Goal: Transaction & Acquisition: Purchase product/service

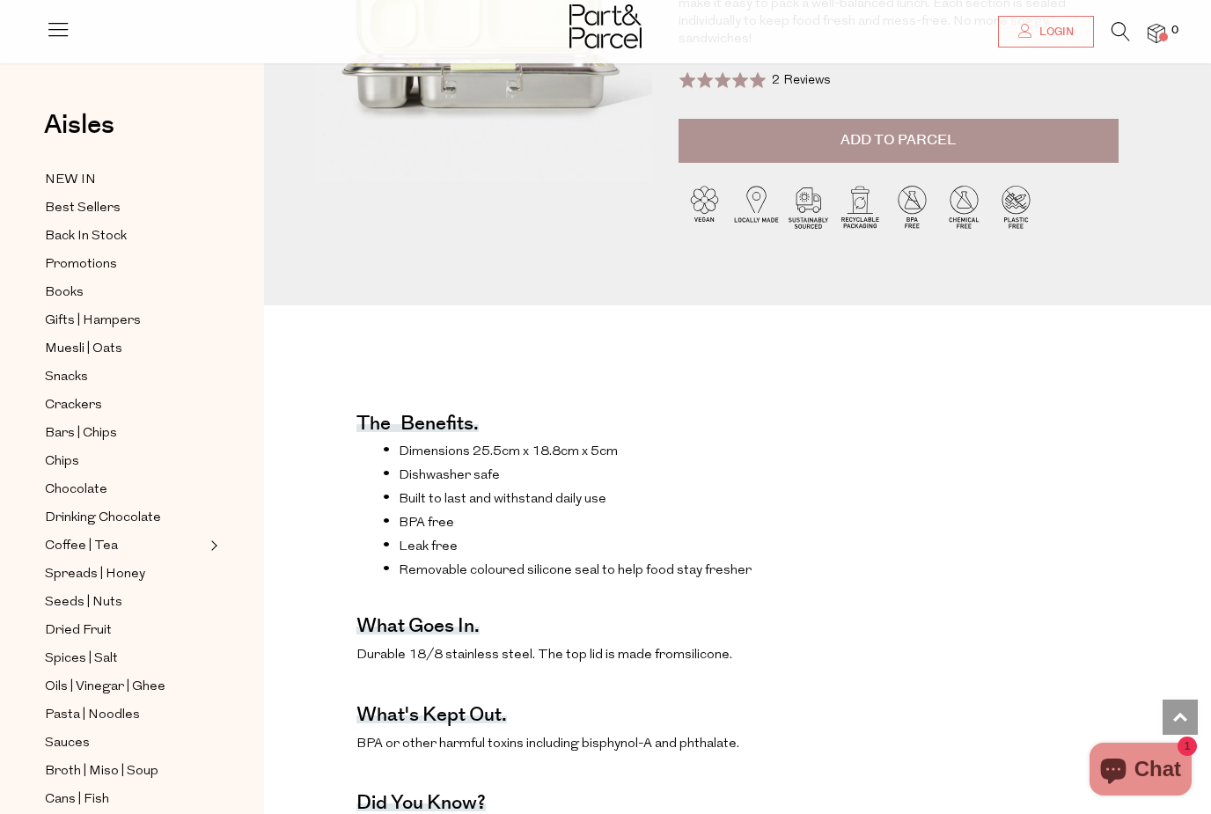
scroll to position [328, 0]
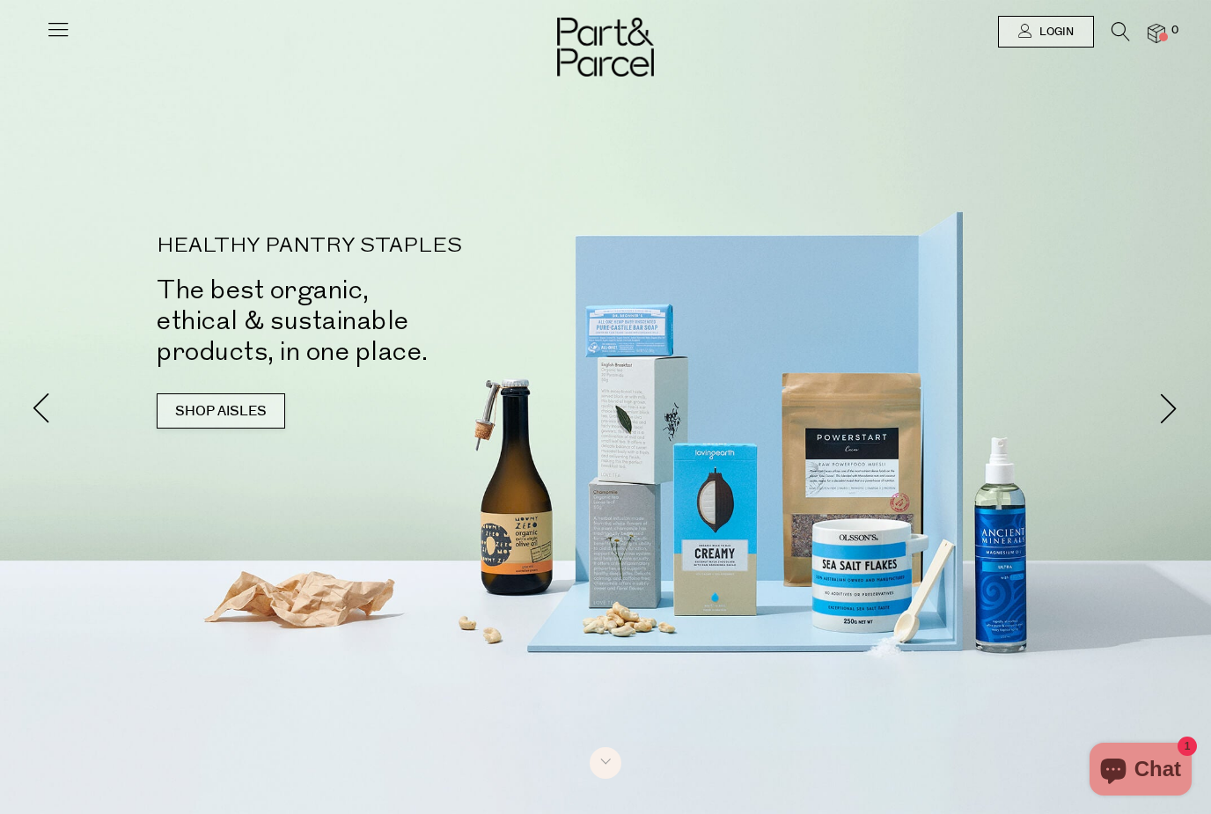
click at [238, 425] on link "SHOP AISLES" at bounding box center [221, 410] width 128 height 35
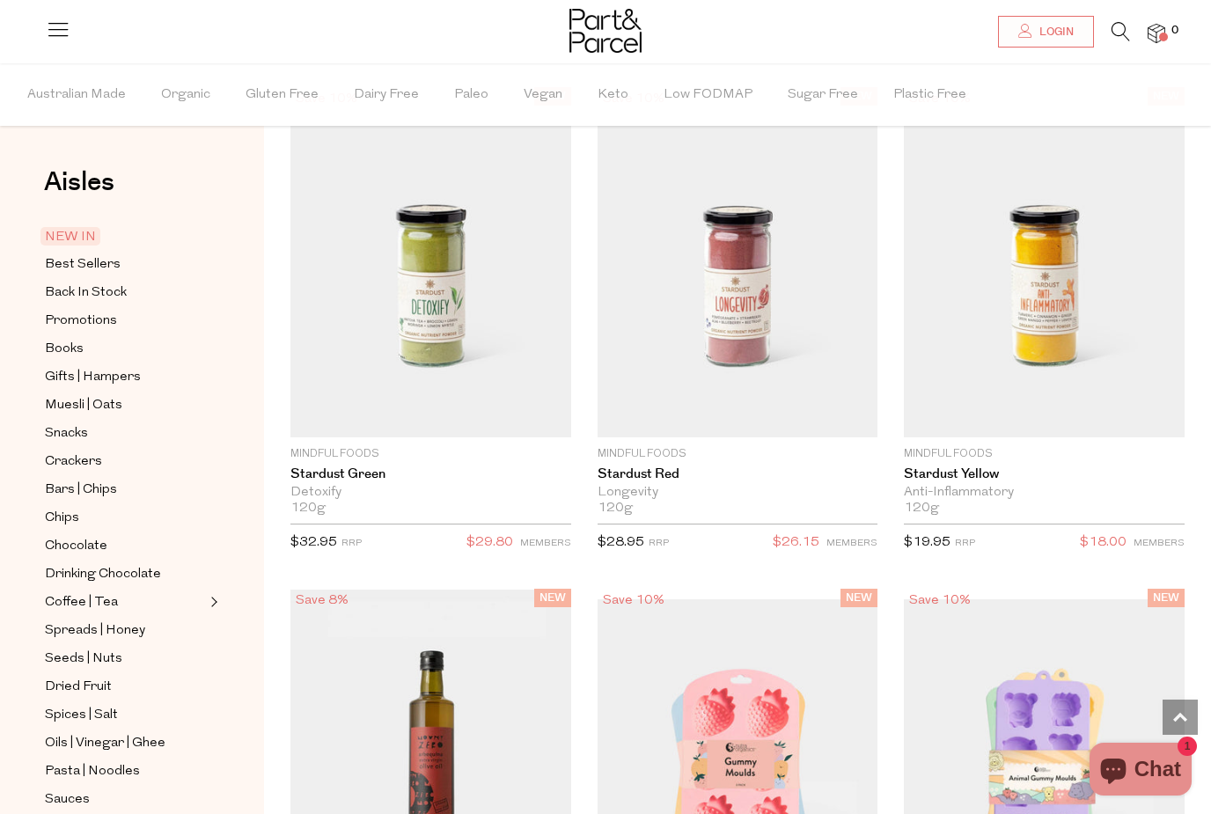
scroll to position [1650, 0]
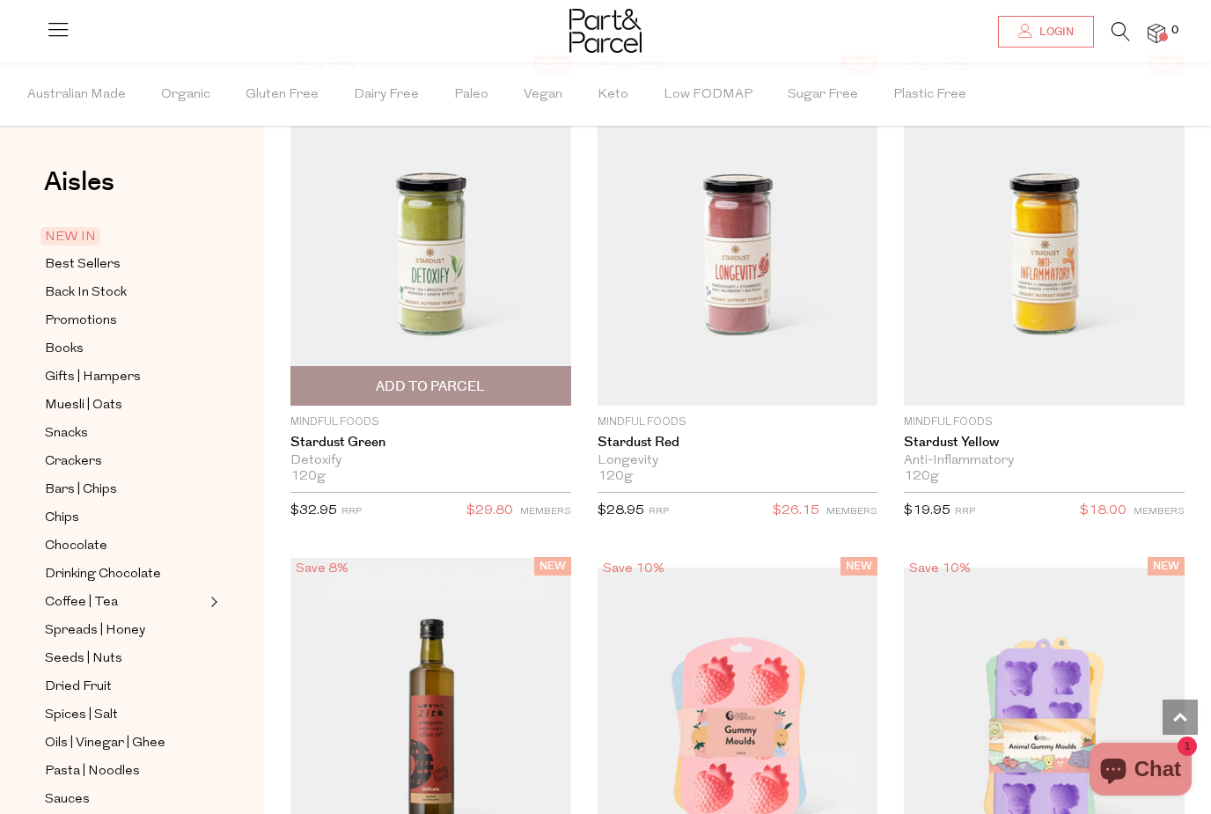
click at [450, 334] on img at bounding box center [430, 230] width 281 height 350
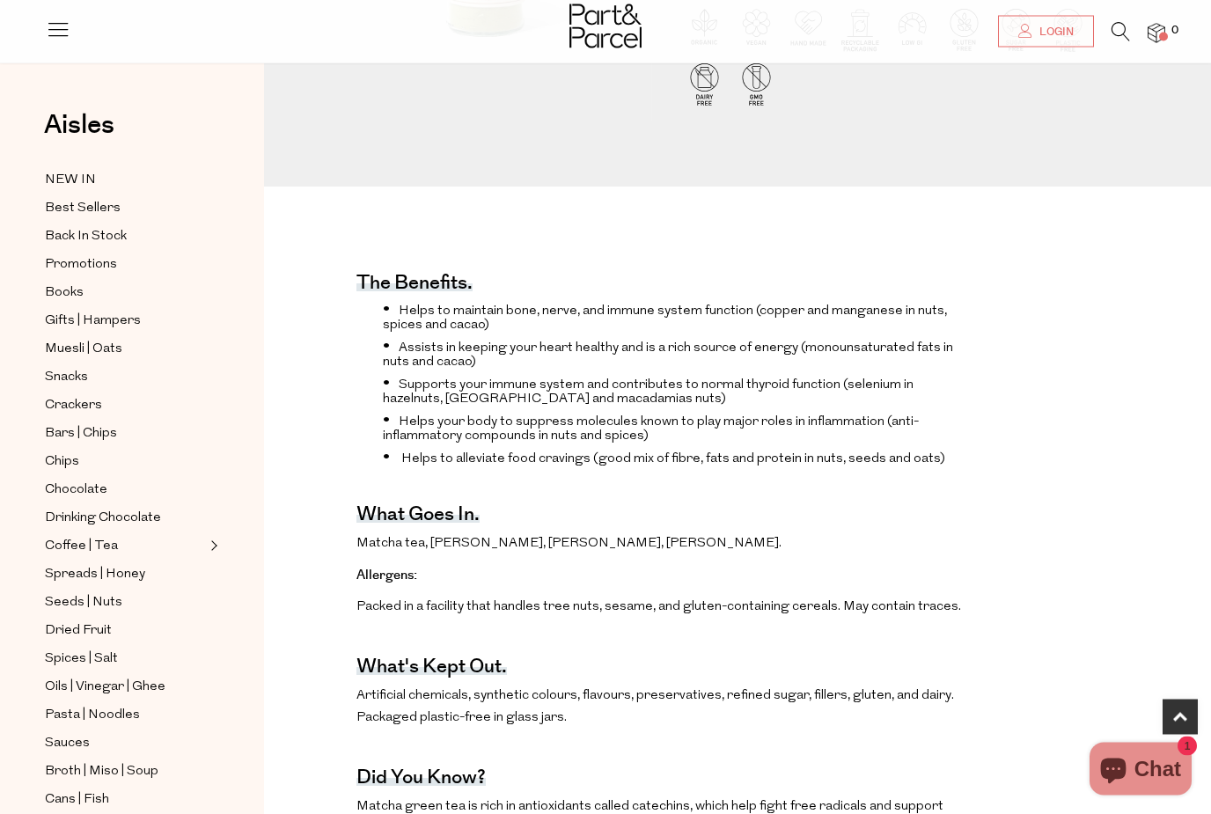
scroll to position [402, 0]
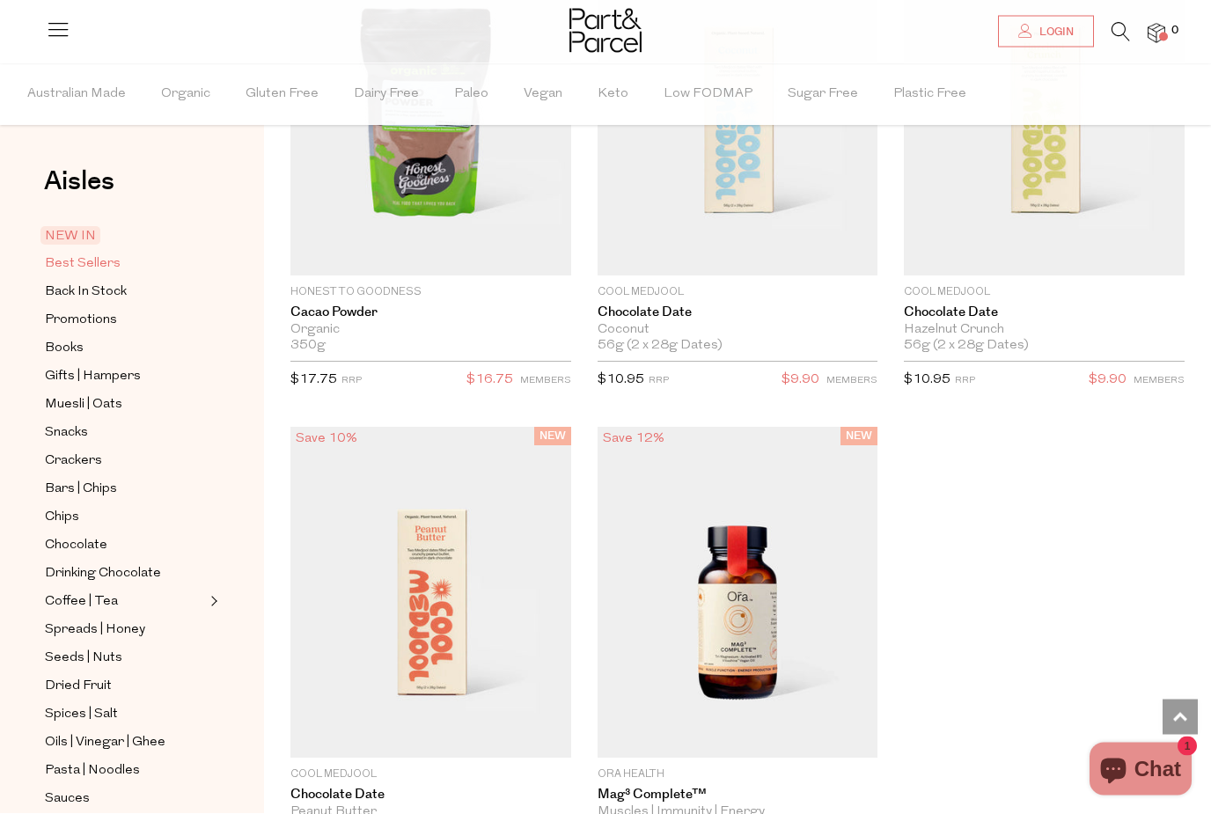
click at [93, 263] on span "Best Sellers" at bounding box center [83, 264] width 76 height 21
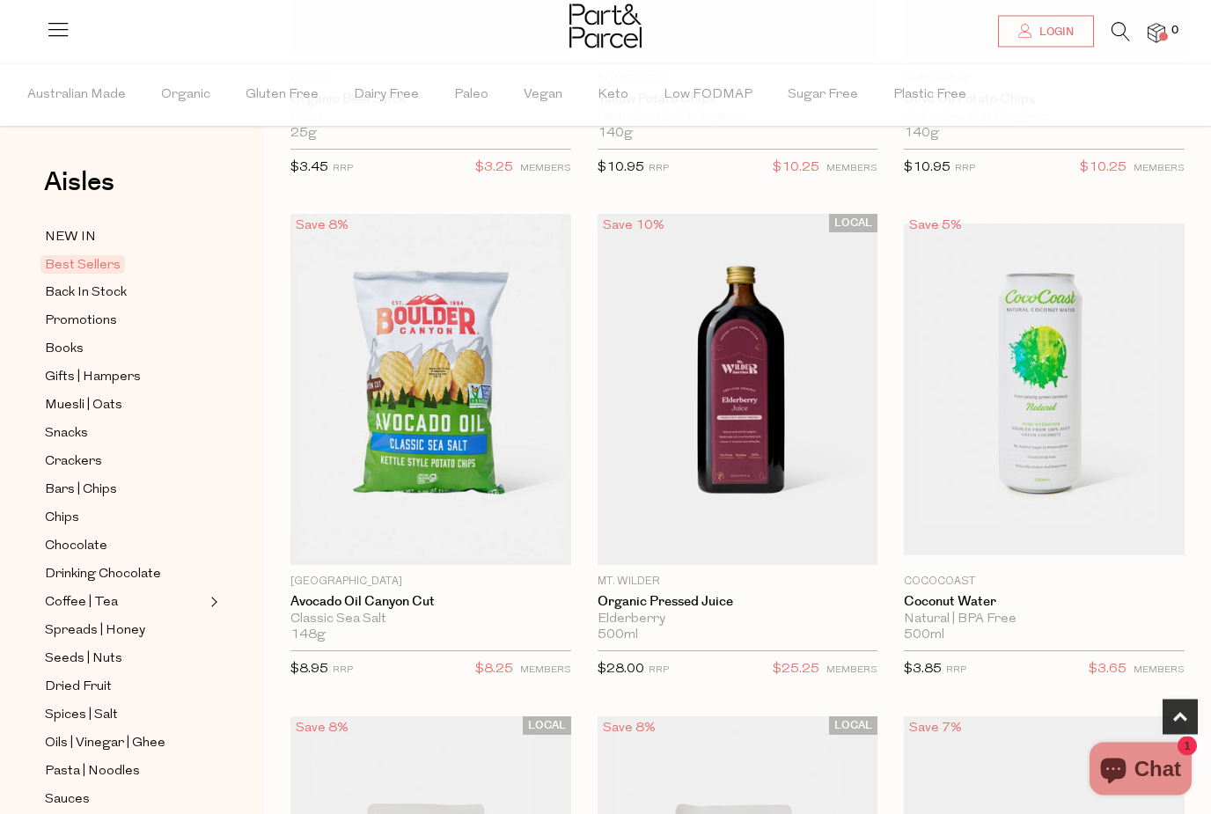
scroll to position [1000, 0]
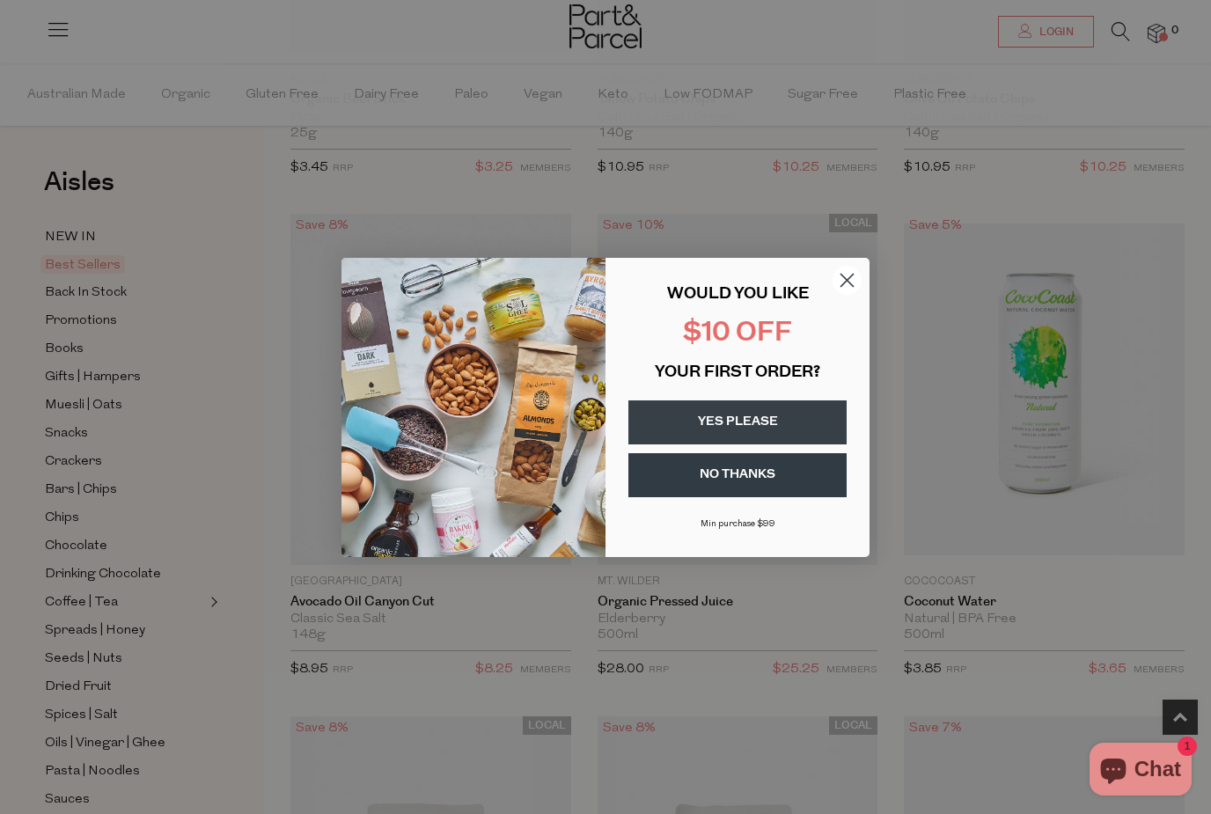
click at [852, 294] on circle "Close dialog" at bounding box center [847, 279] width 29 height 29
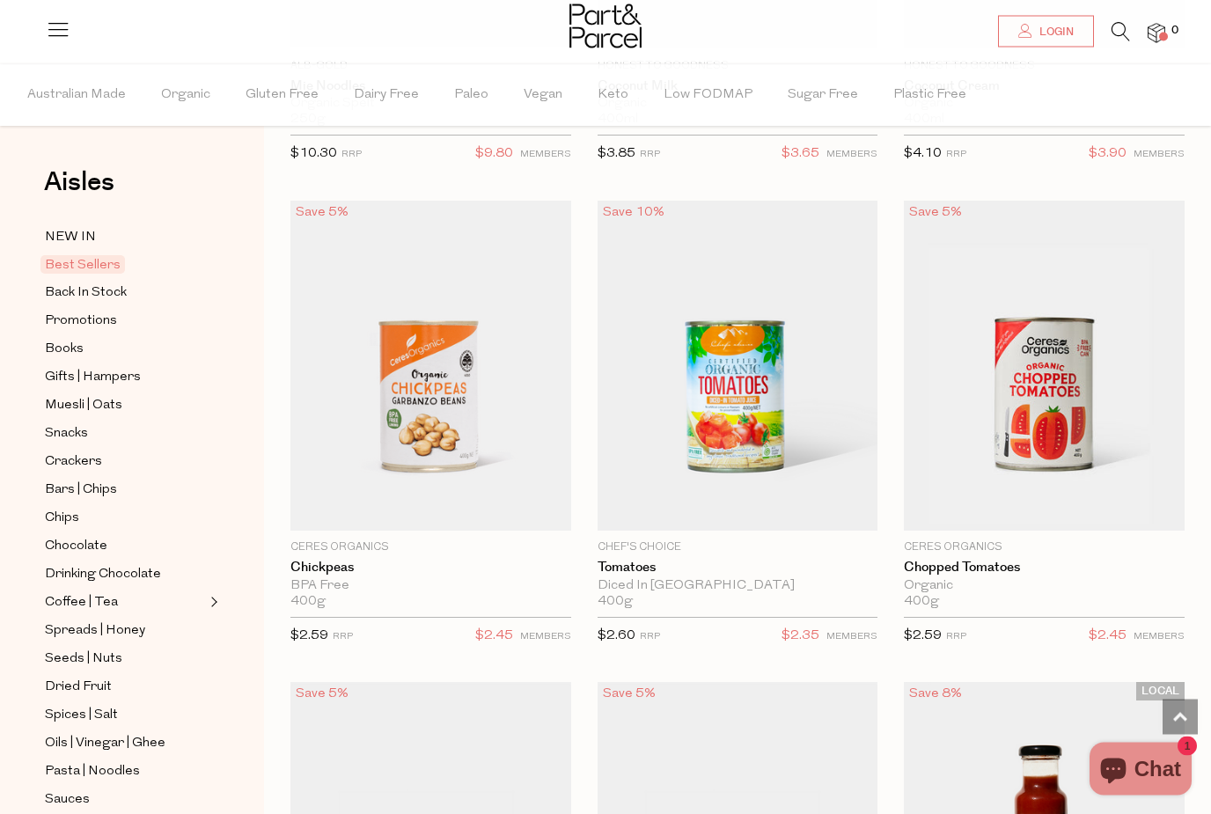
scroll to position [3449, 0]
click at [768, 506] on span "Add To Parcel" at bounding box center [737, 512] width 109 height 18
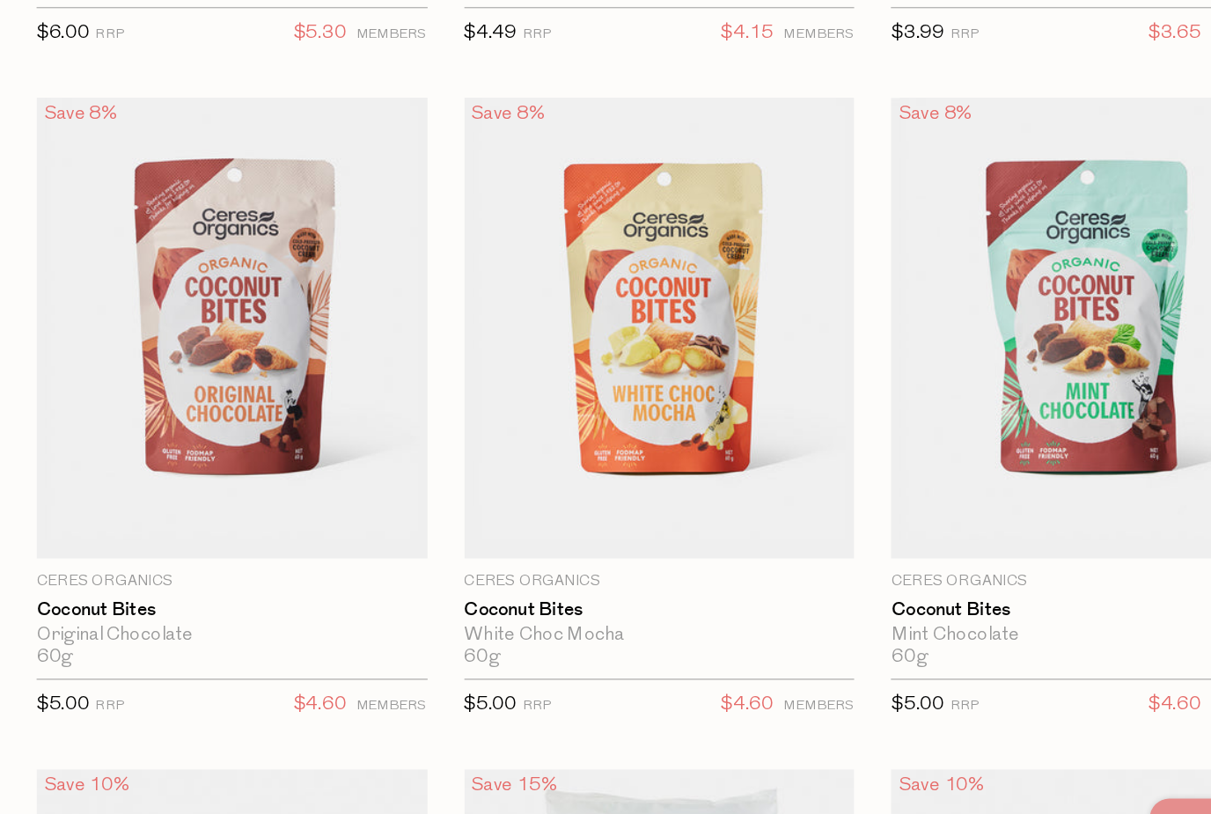
scroll to position [5349, 0]
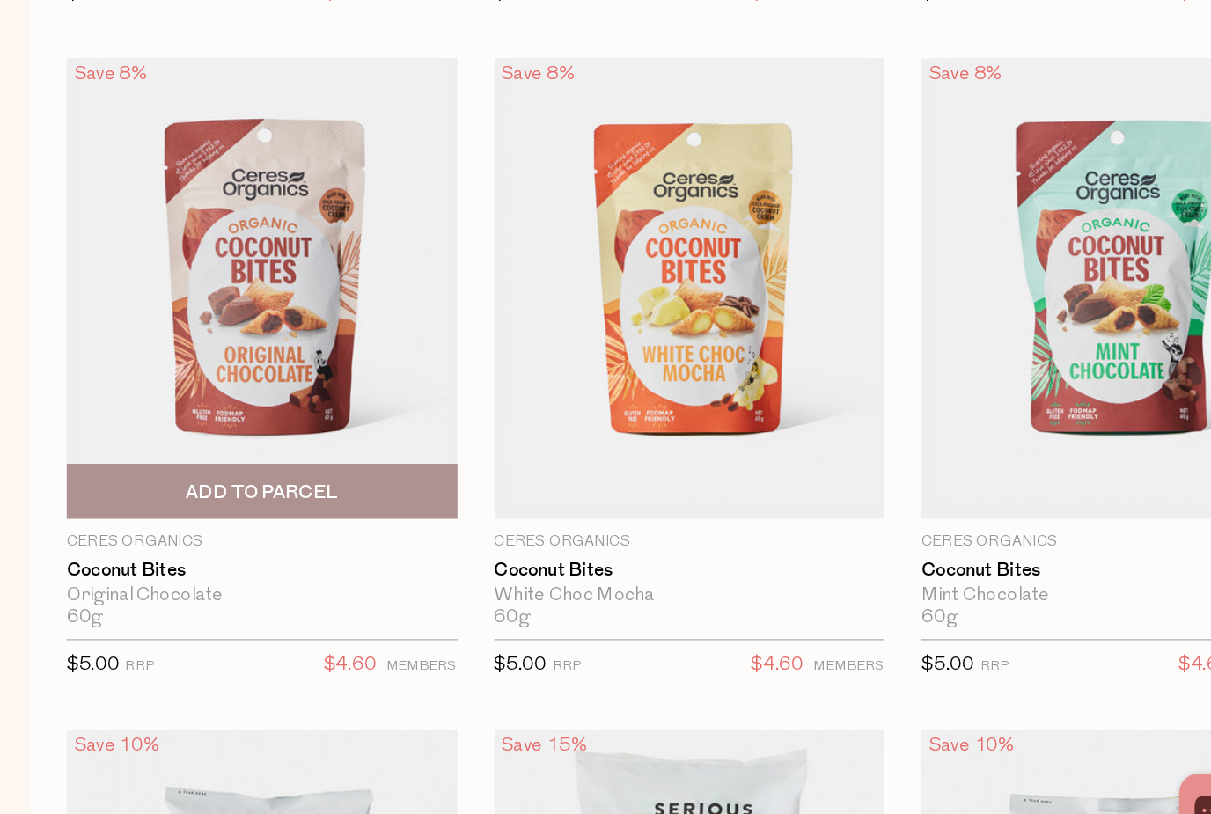
click at [376, 532] on span "Add To Parcel" at bounding box center [430, 541] width 109 height 18
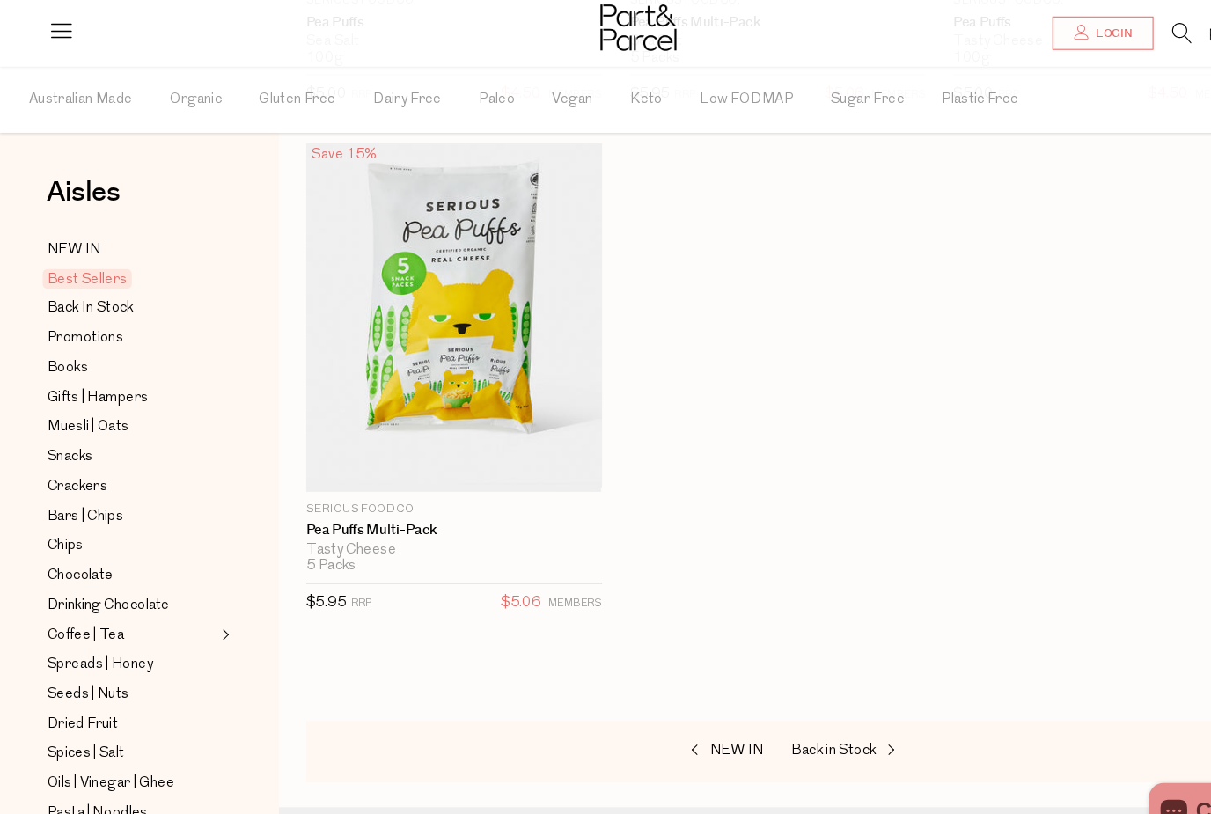
scroll to position [6408, 0]
click at [100, 297] on span "Back In Stock" at bounding box center [86, 292] width 82 height 21
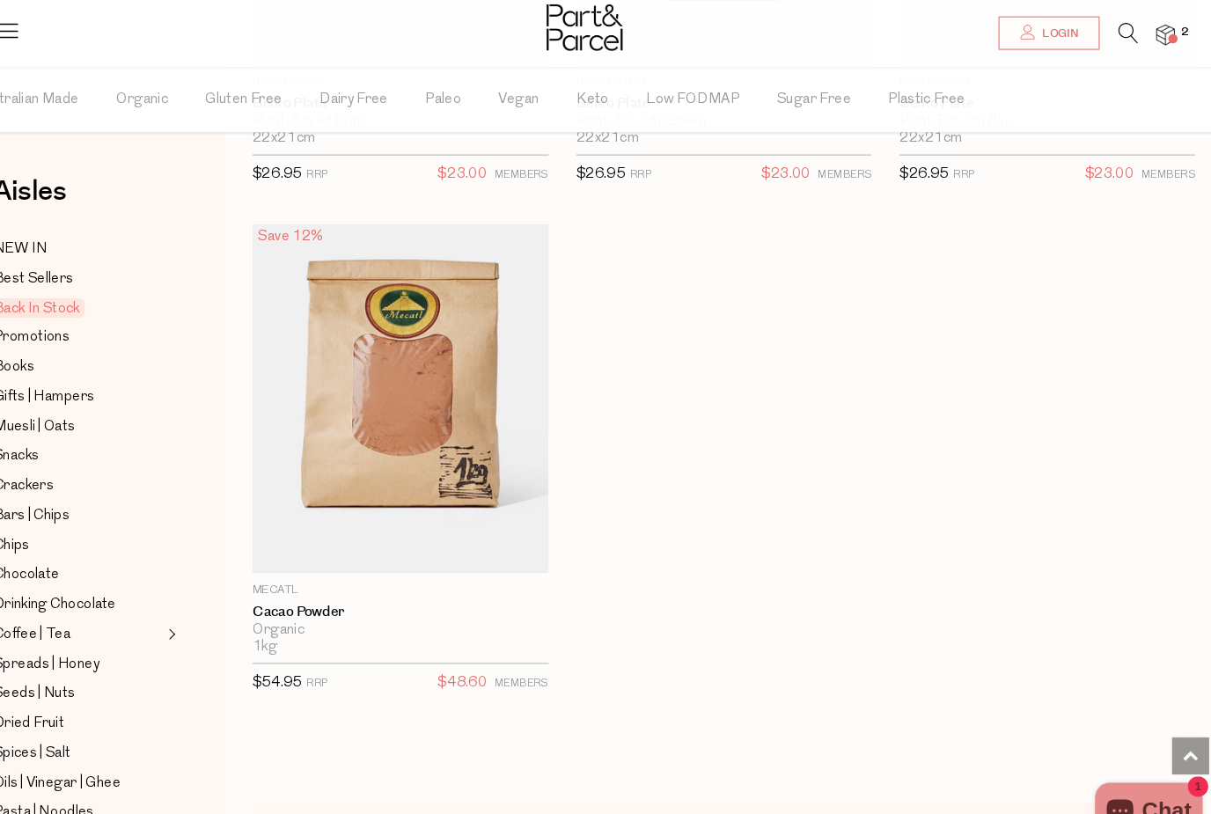
scroll to position [1464, 0]
click at [46, 319] on span "Promotions" at bounding box center [81, 321] width 72 height 21
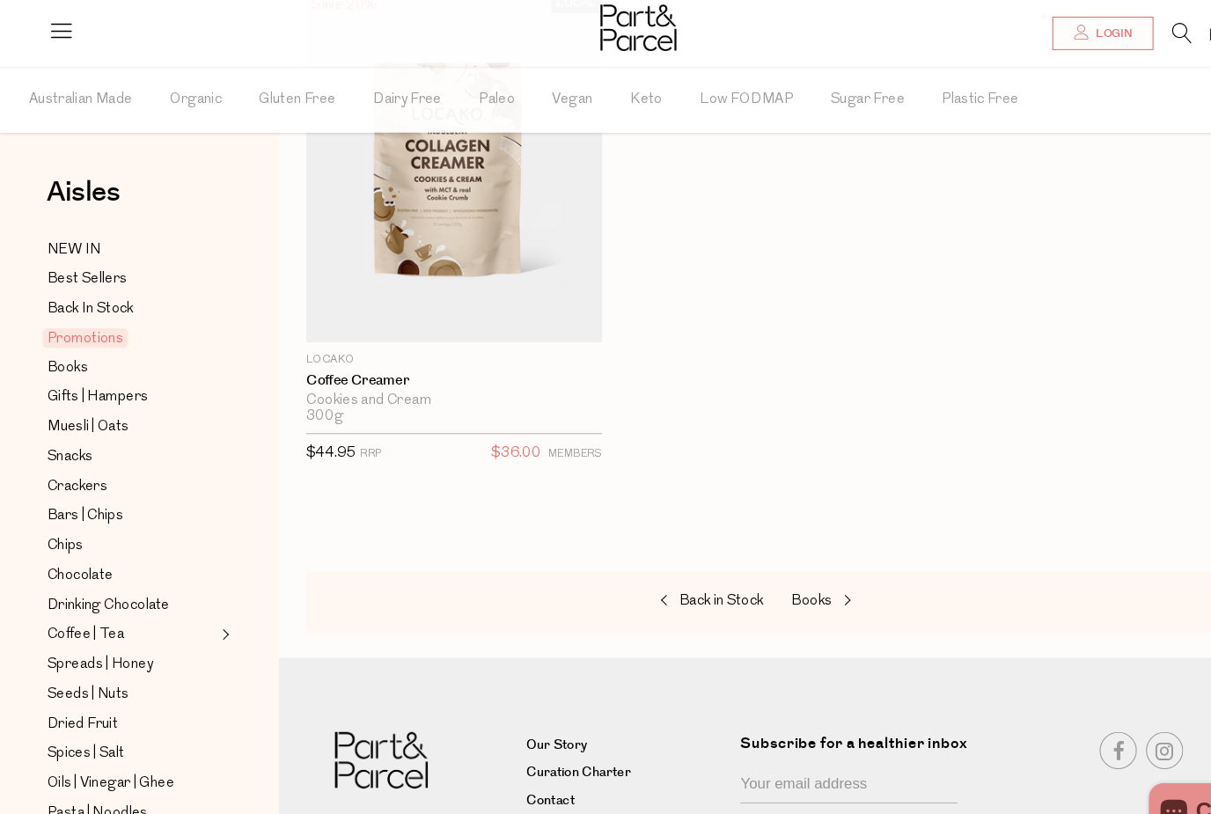
scroll to position [2667, 0]
click at [62, 354] on span "Books" at bounding box center [64, 349] width 39 height 21
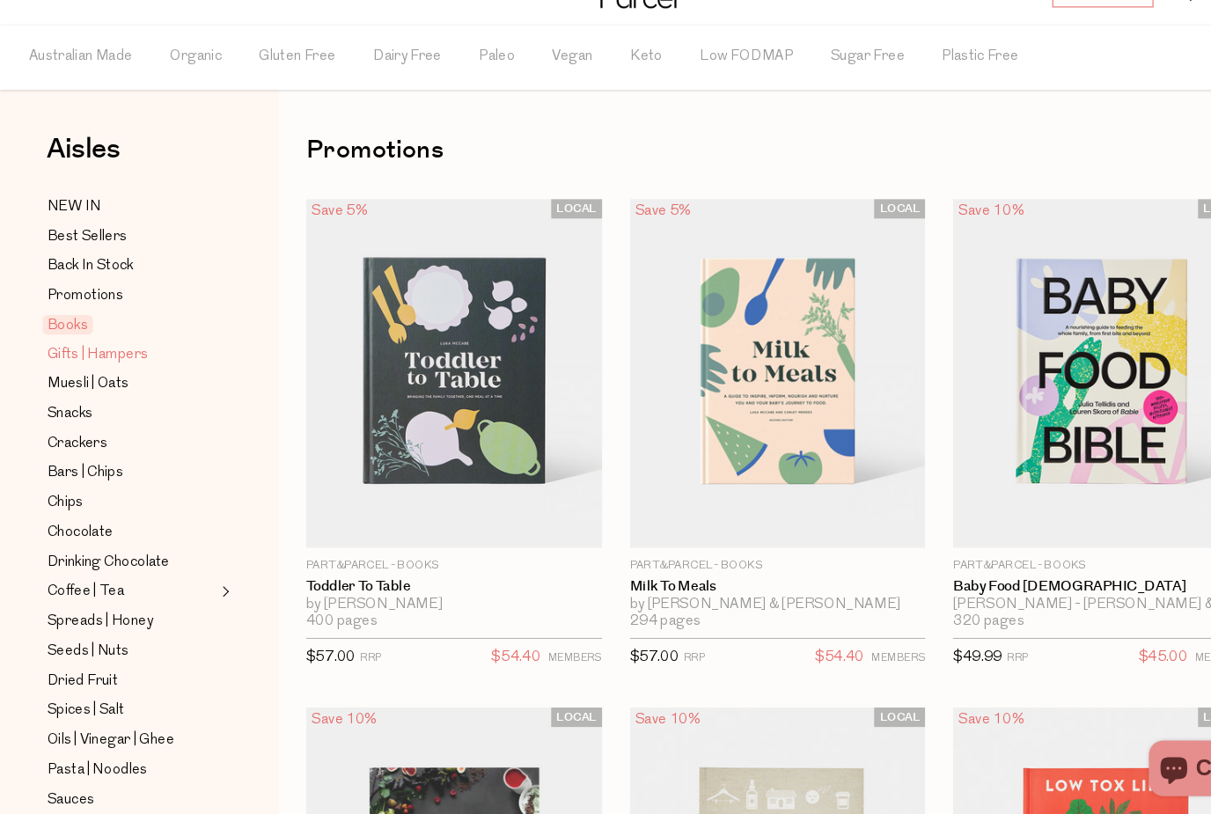
click at [96, 367] on span "Gifts | Hampers" at bounding box center [93, 377] width 96 height 21
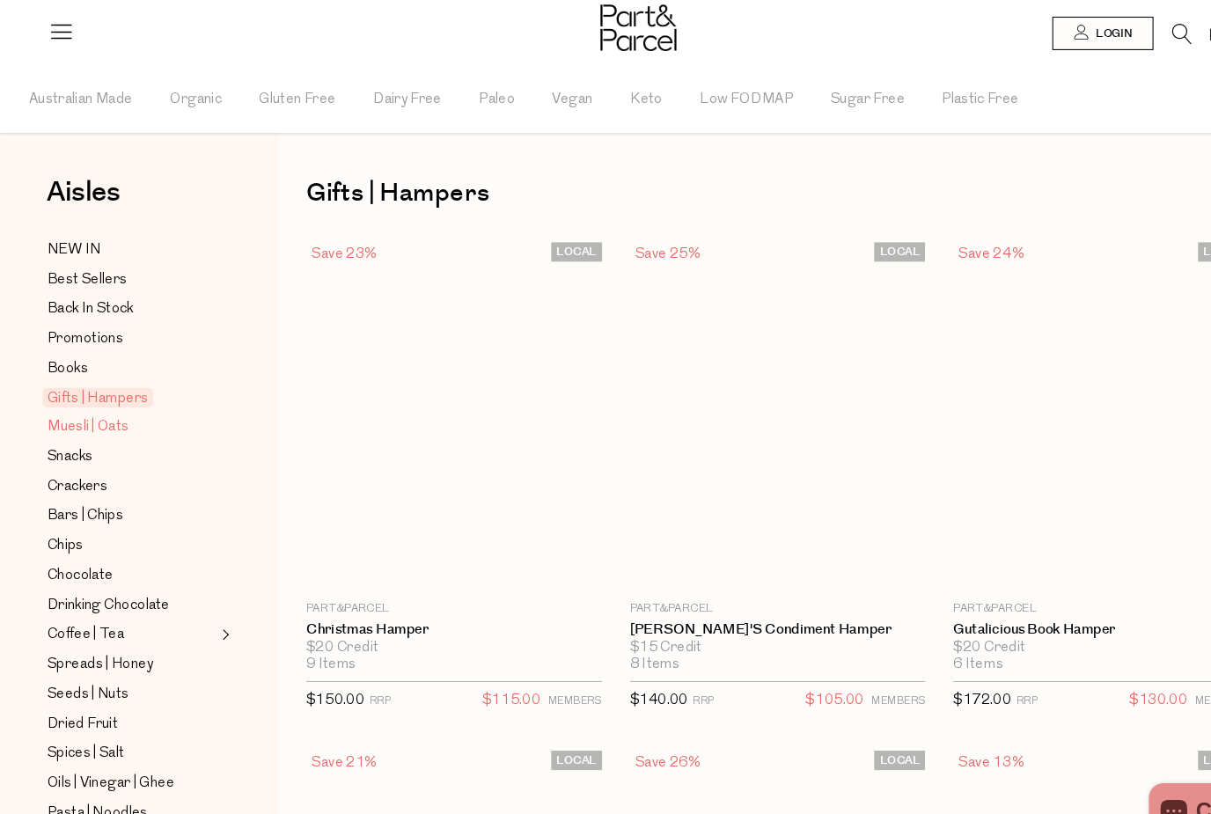
click at [91, 405] on span "Muesli | Oats" at bounding box center [83, 405] width 77 height 21
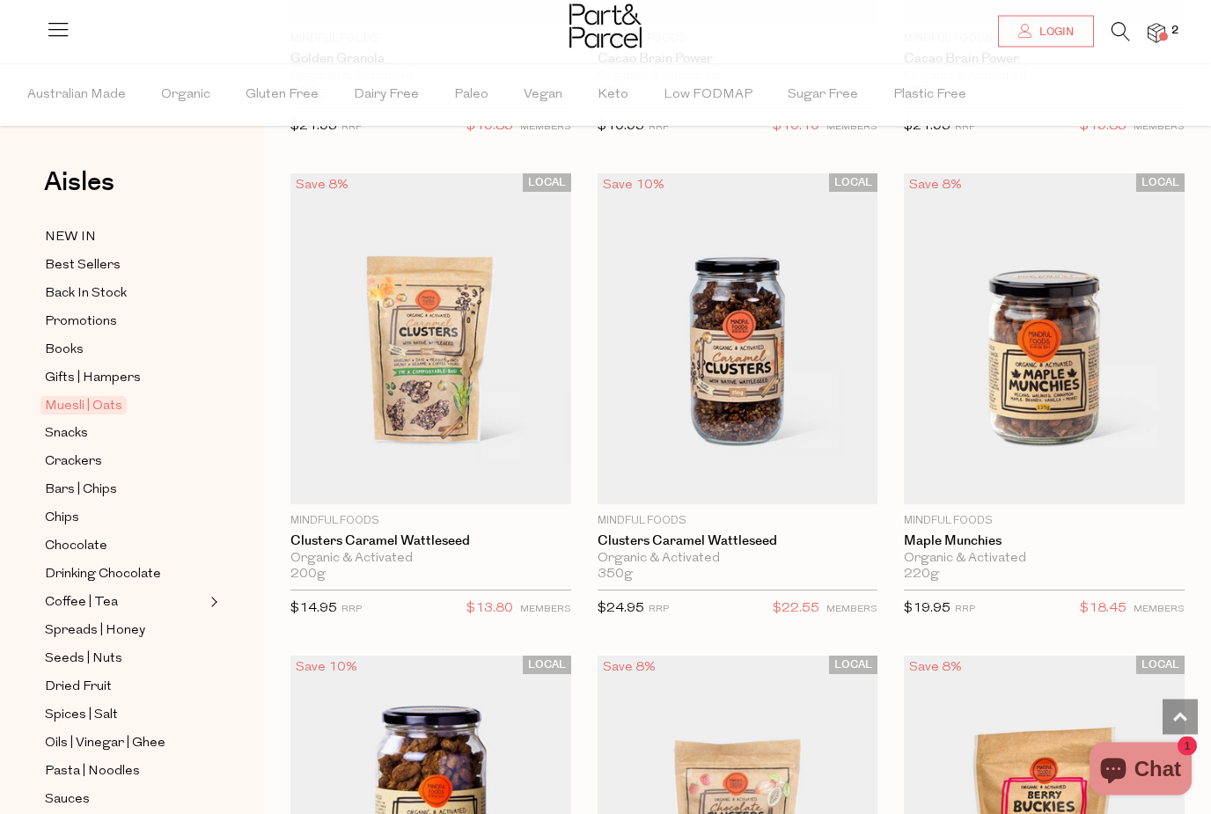
scroll to position [1985, 0]
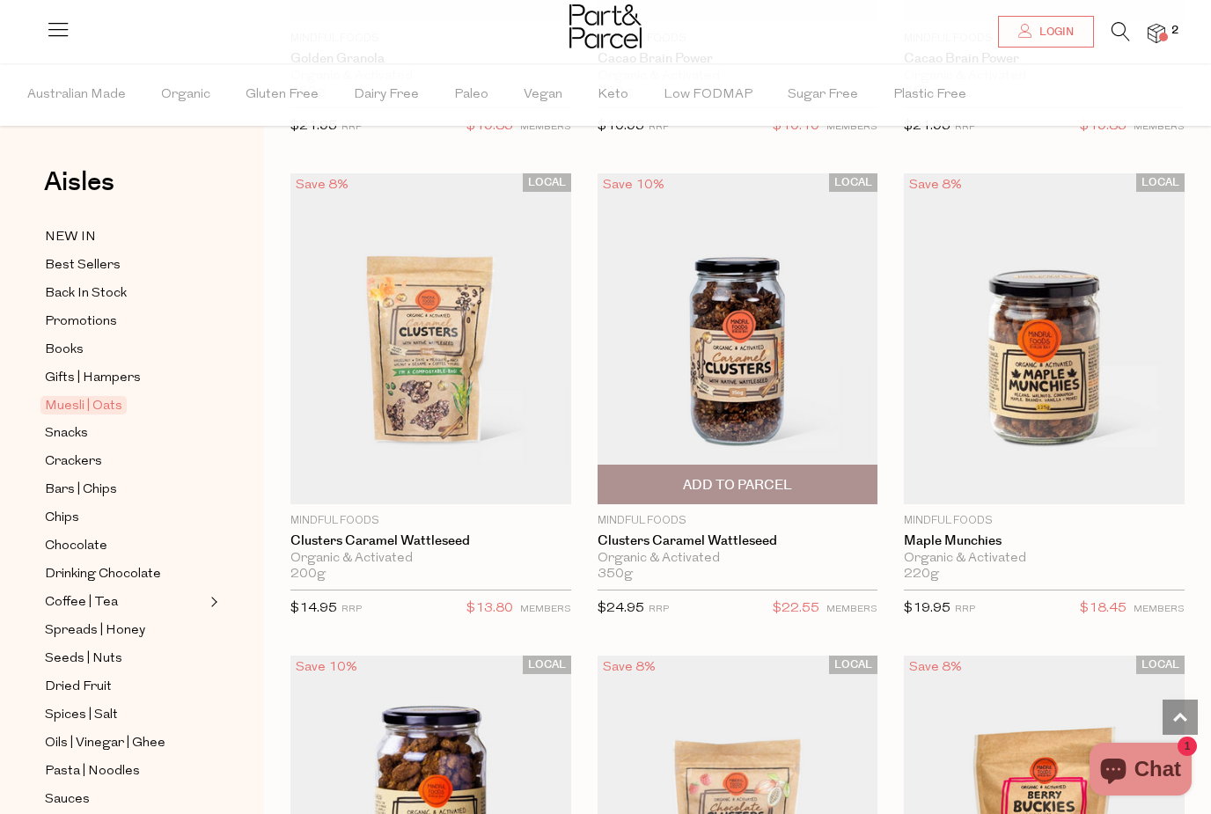
click at [759, 477] on span "Add To Parcel" at bounding box center [737, 485] width 109 height 18
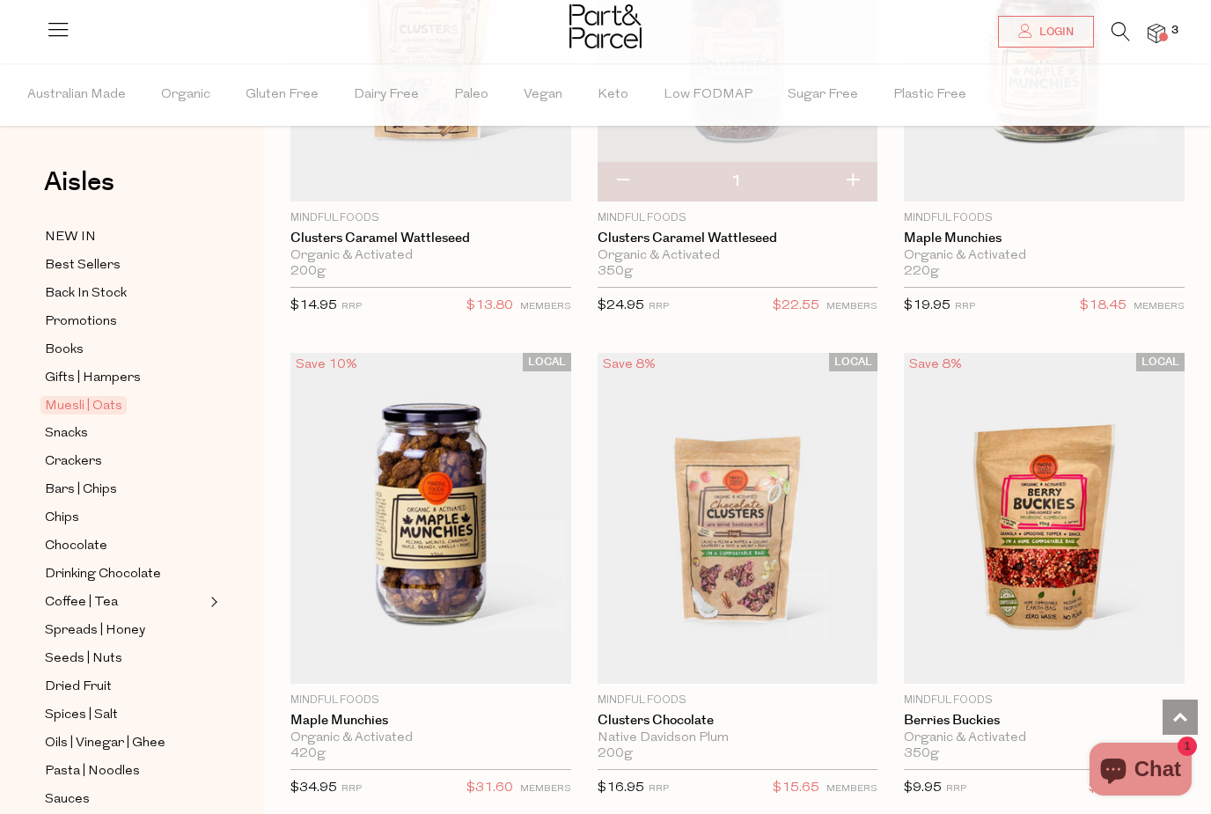
scroll to position [2287, 0]
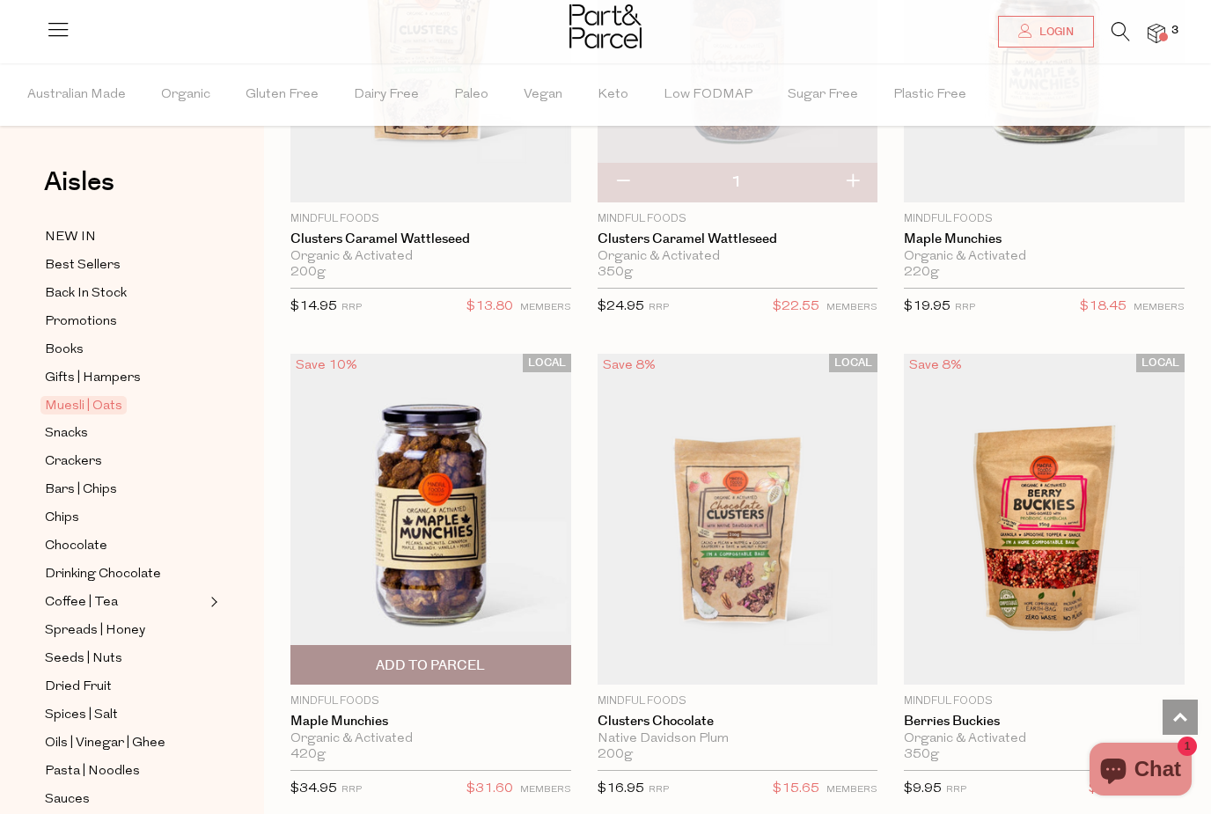
click at [466, 657] on span "Add To Parcel" at bounding box center [430, 666] width 109 height 18
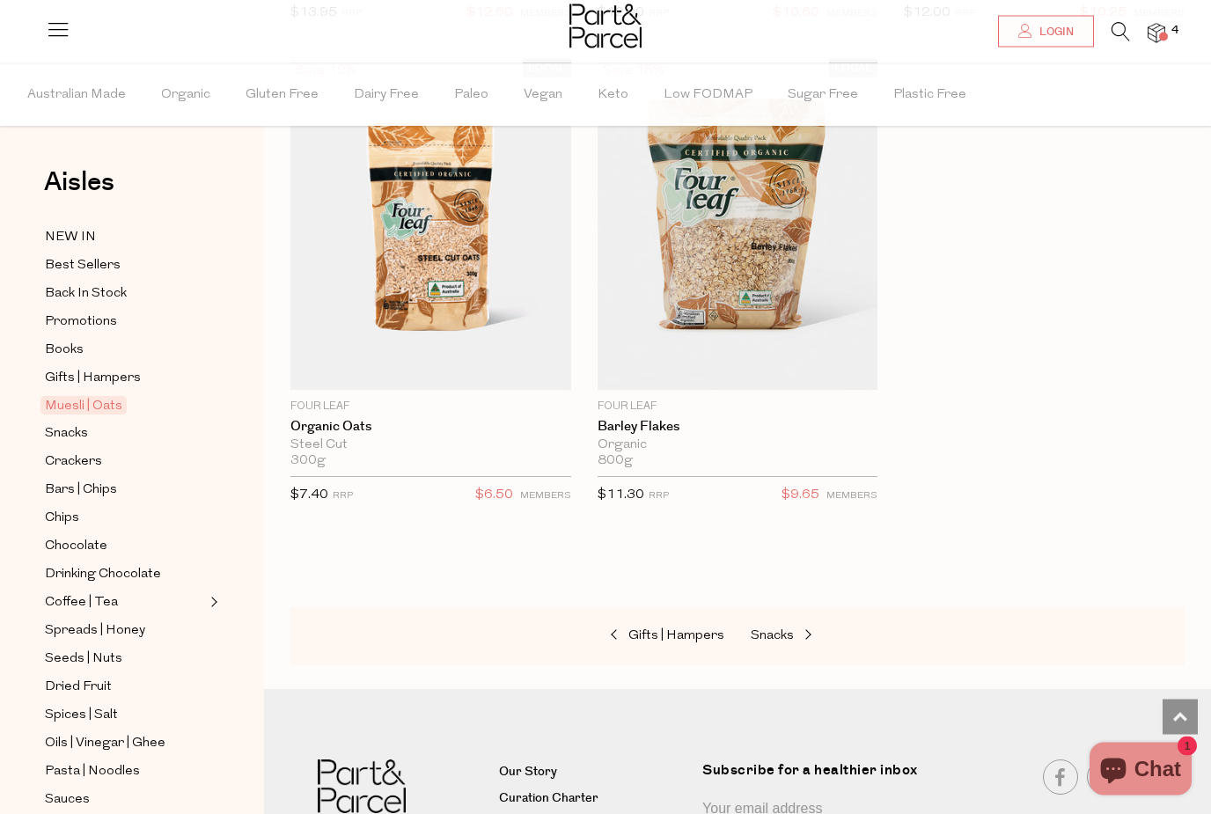
scroll to position [7926, 0]
click at [69, 429] on span "Snacks" at bounding box center [66, 433] width 43 height 21
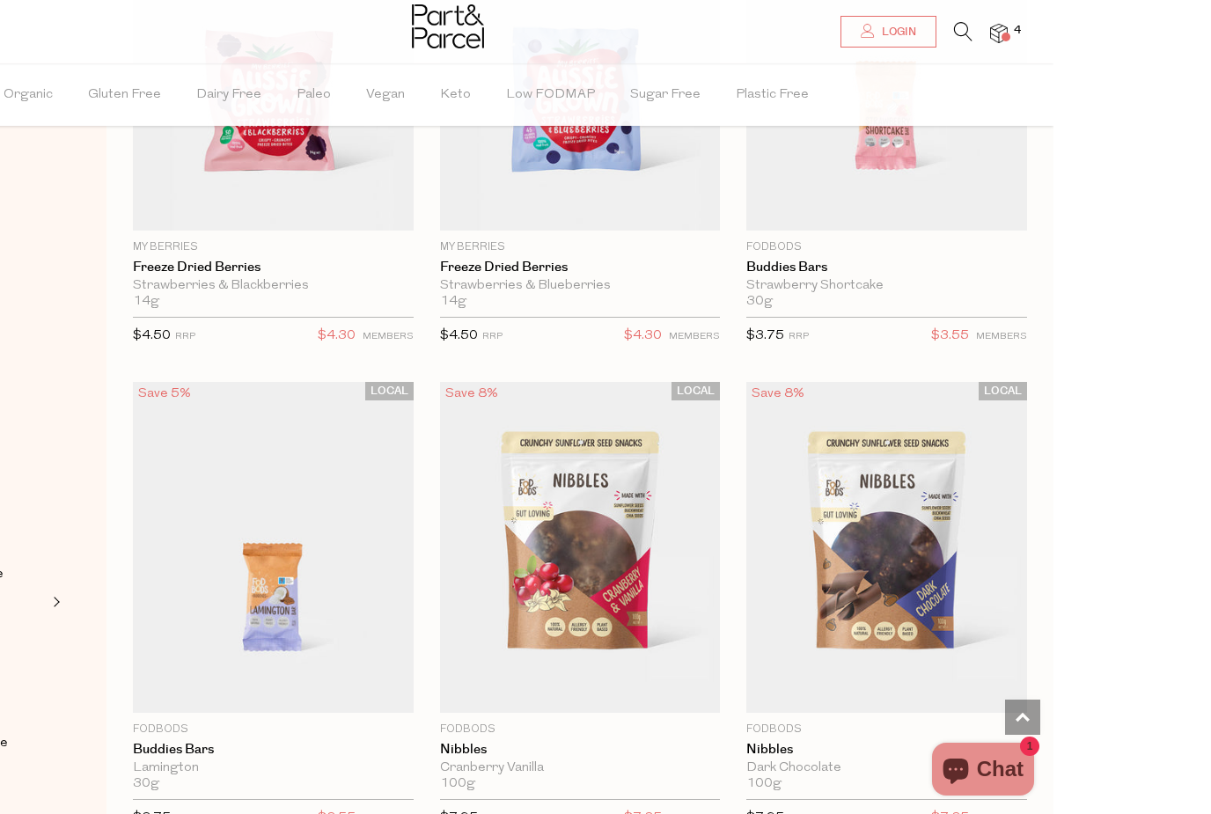
scroll to position [3747, 0]
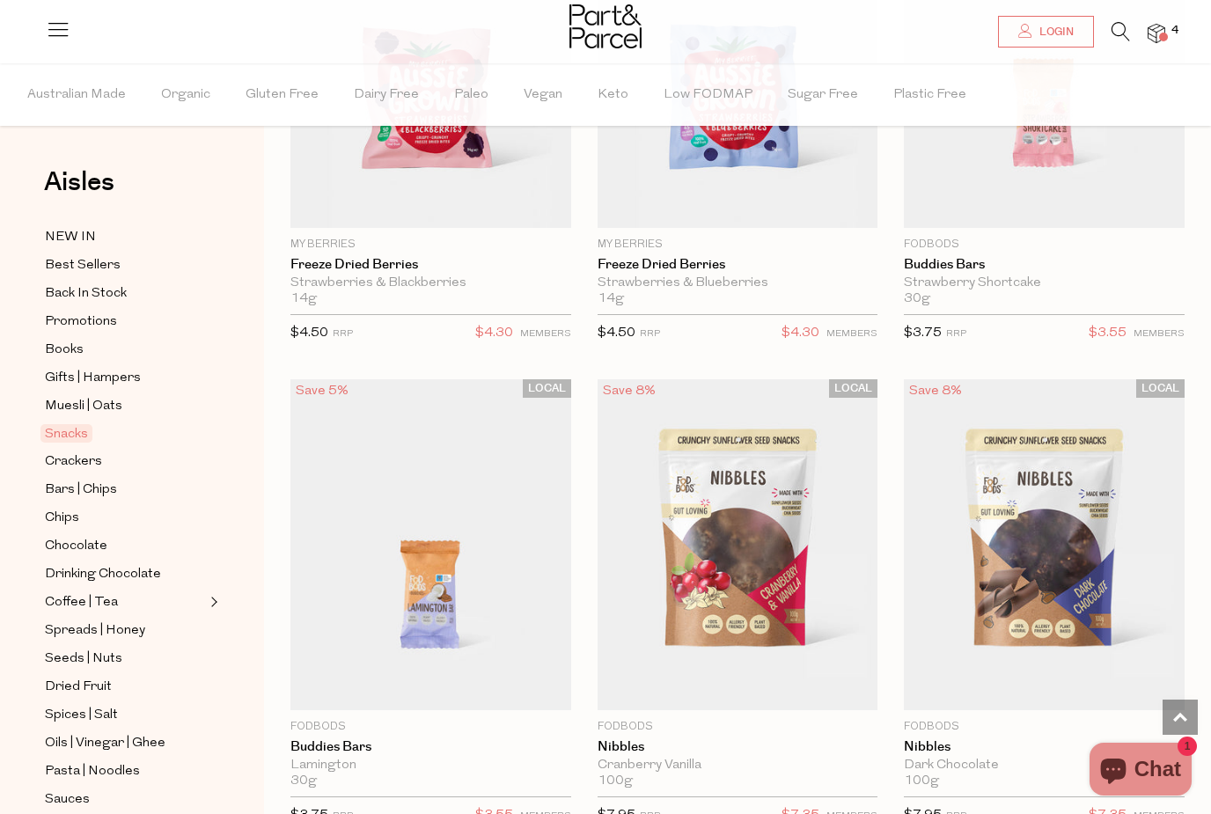
click at [1208, 452] on div "Snacks Close Browse Aisles Clear All Filter Clear Australian Made Organic Glute…" at bounding box center [737, 792] width 947 height 9077
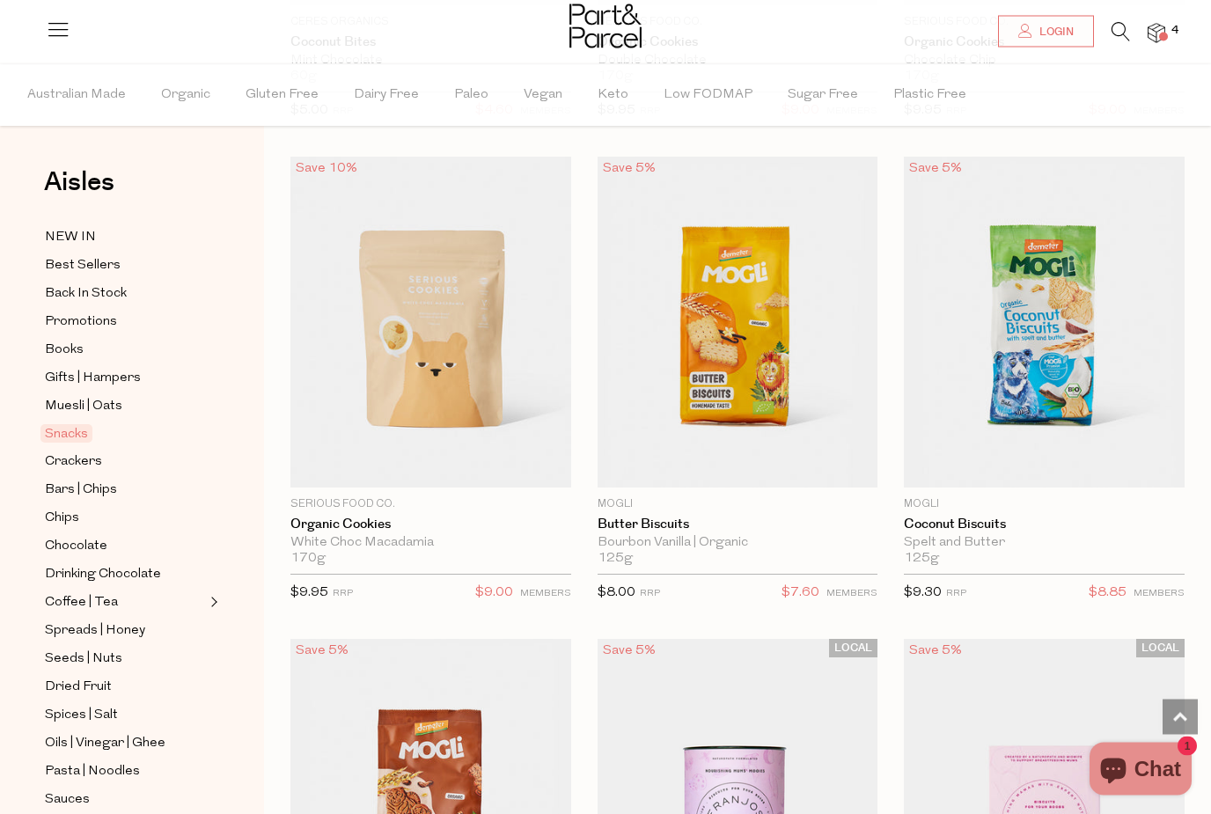
scroll to position [5416, 0]
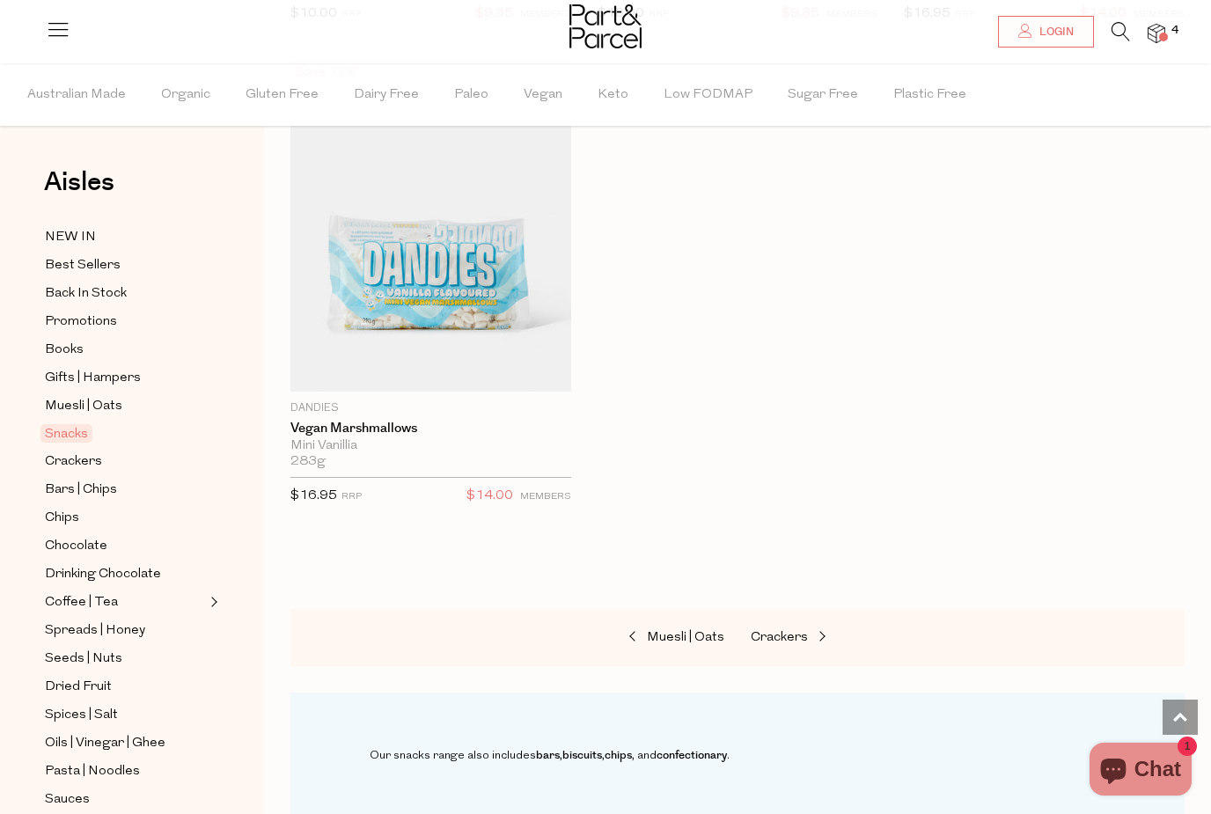
scroll to position [10874, 0]
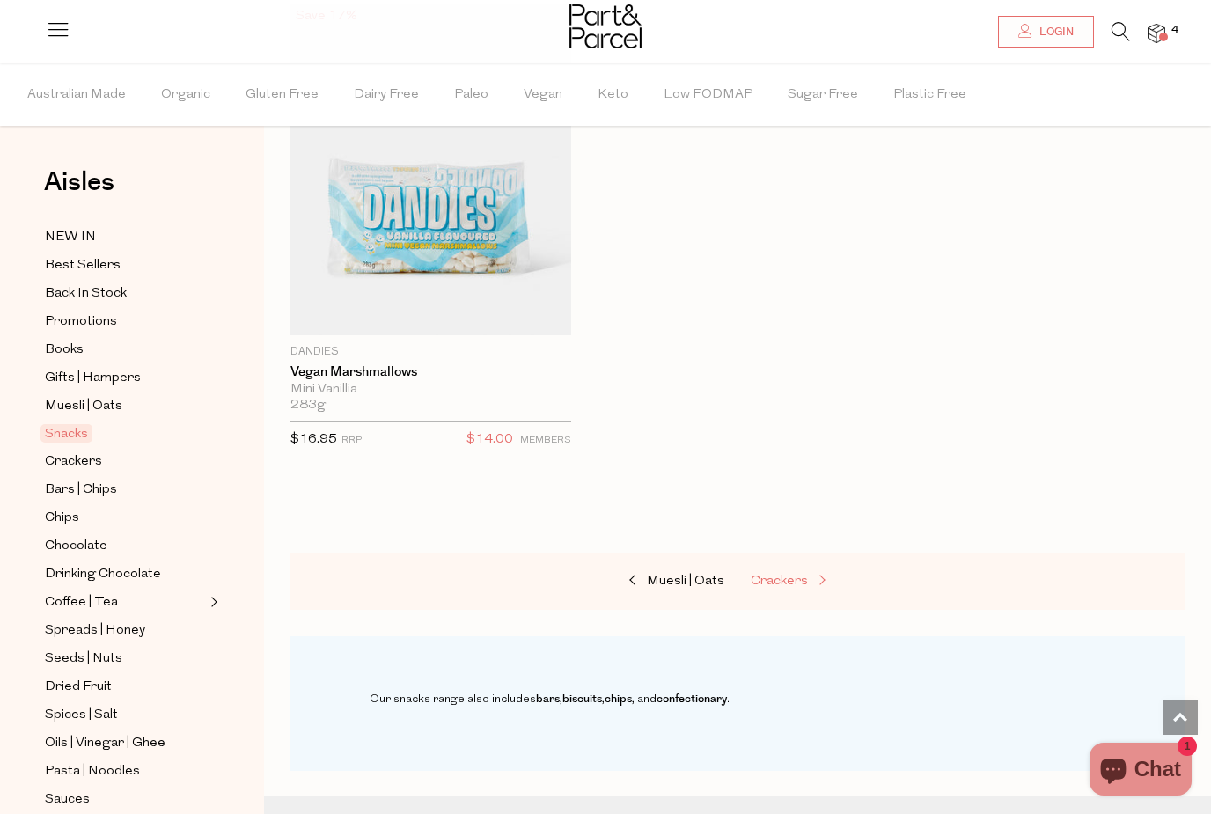
click at [803, 575] on span "Crackers" at bounding box center [779, 581] width 57 height 13
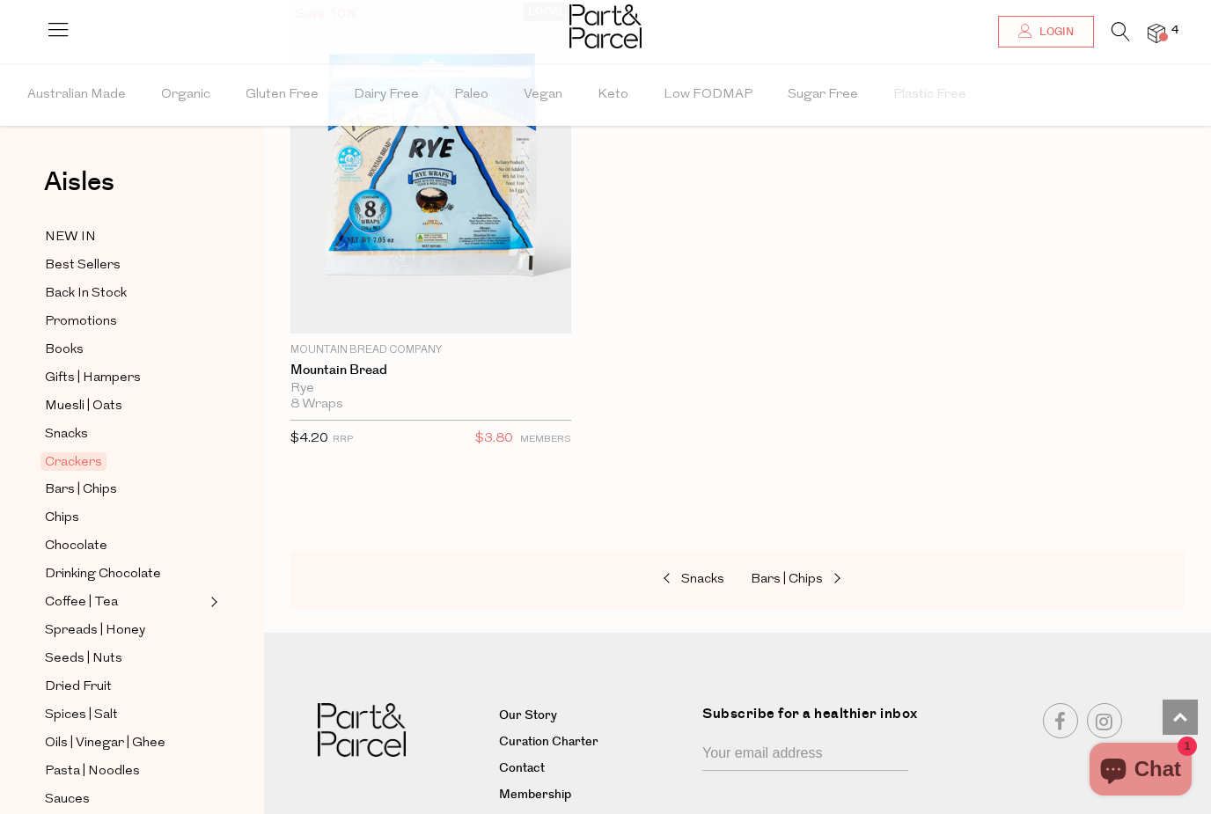
scroll to position [6022, 0]
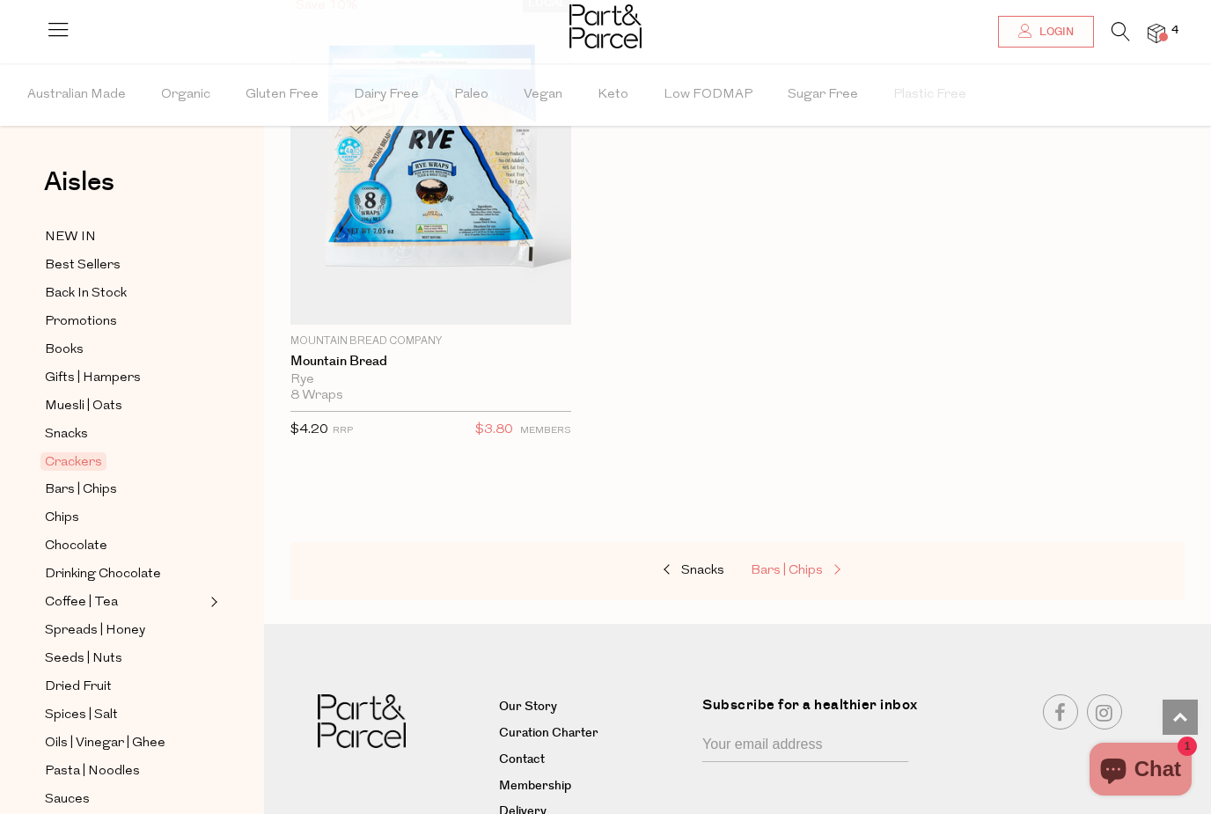
click at [818, 564] on span "Bars | Chips" at bounding box center [787, 570] width 72 height 13
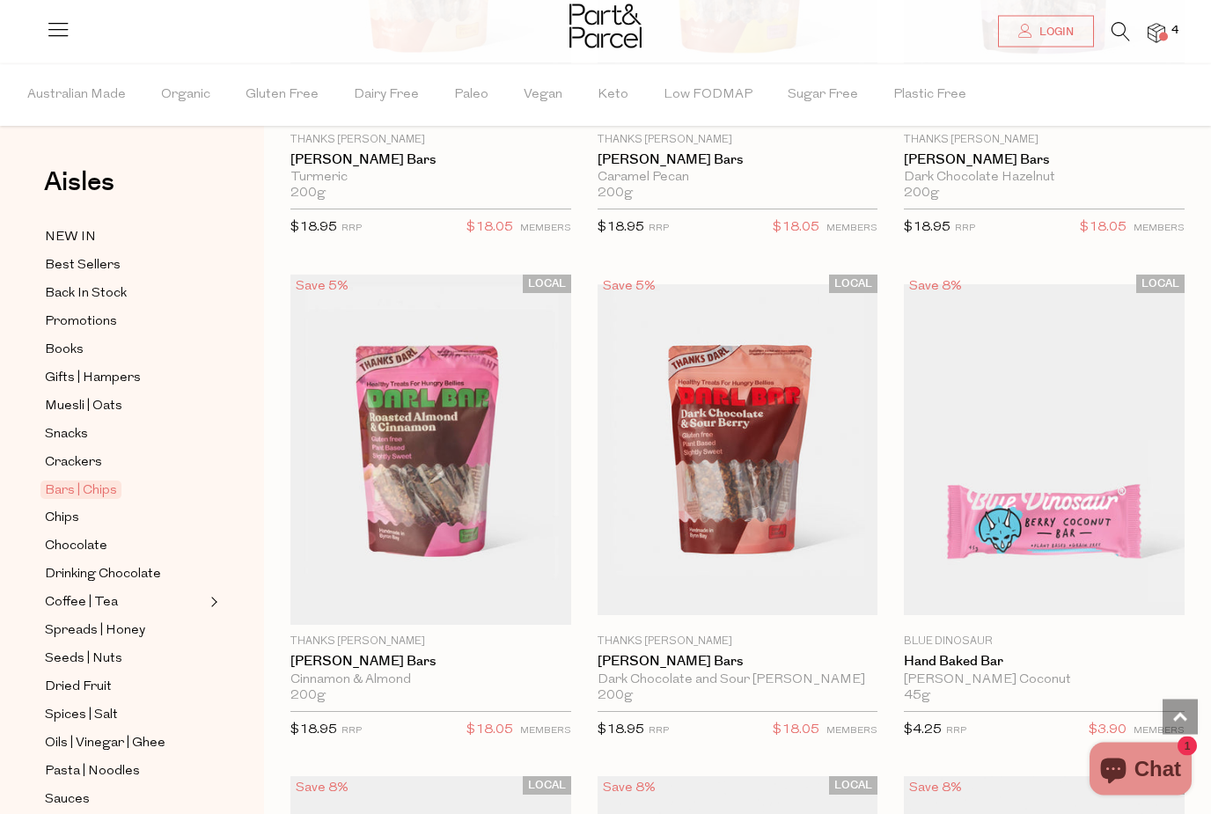
scroll to position [4355, 0]
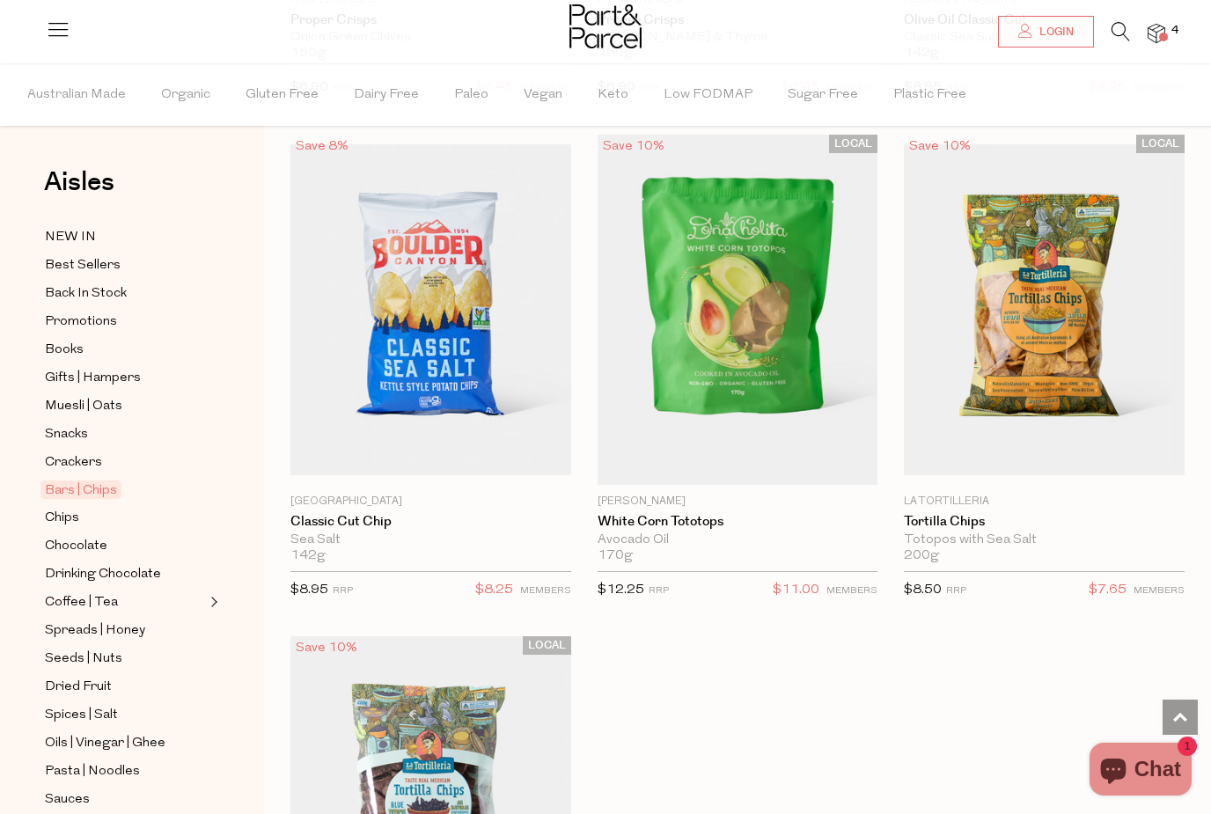
scroll to position [10823, 0]
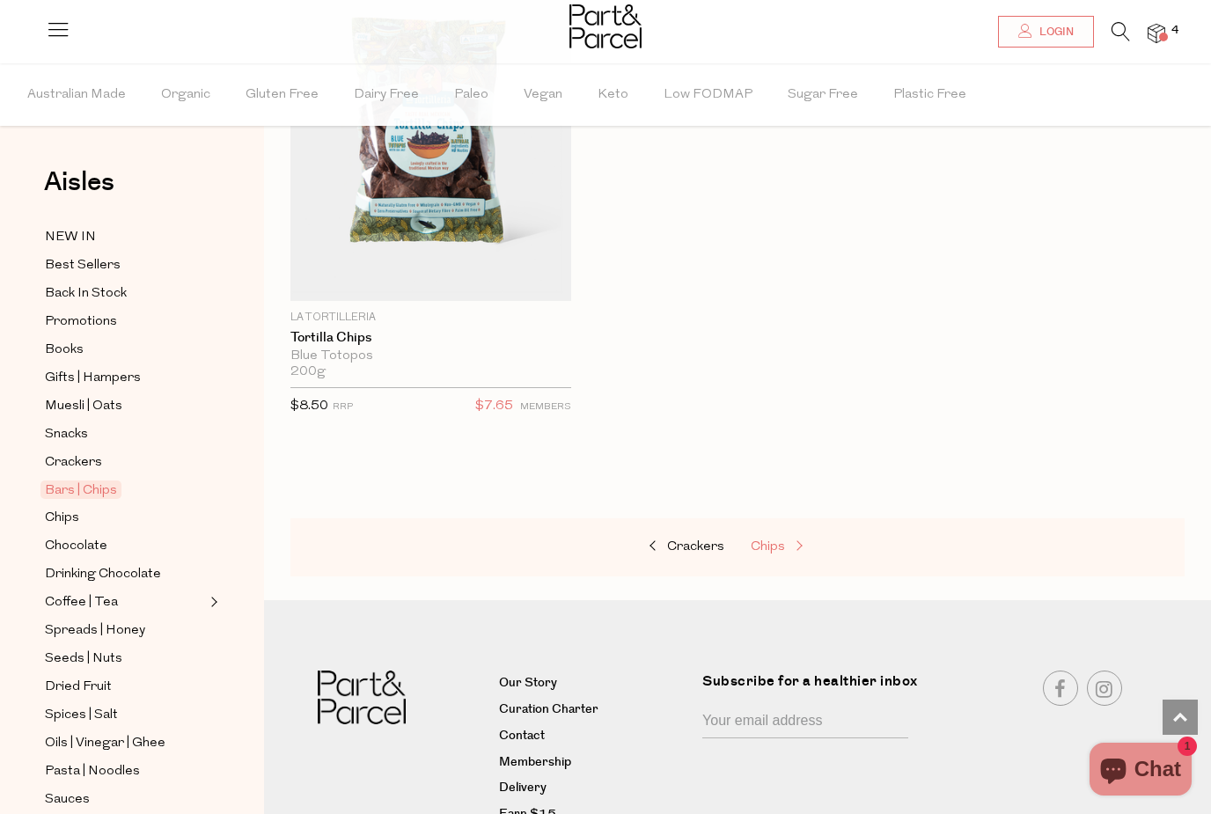
click at [787, 540] on span at bounding box center [797, 546] width 25 height 13
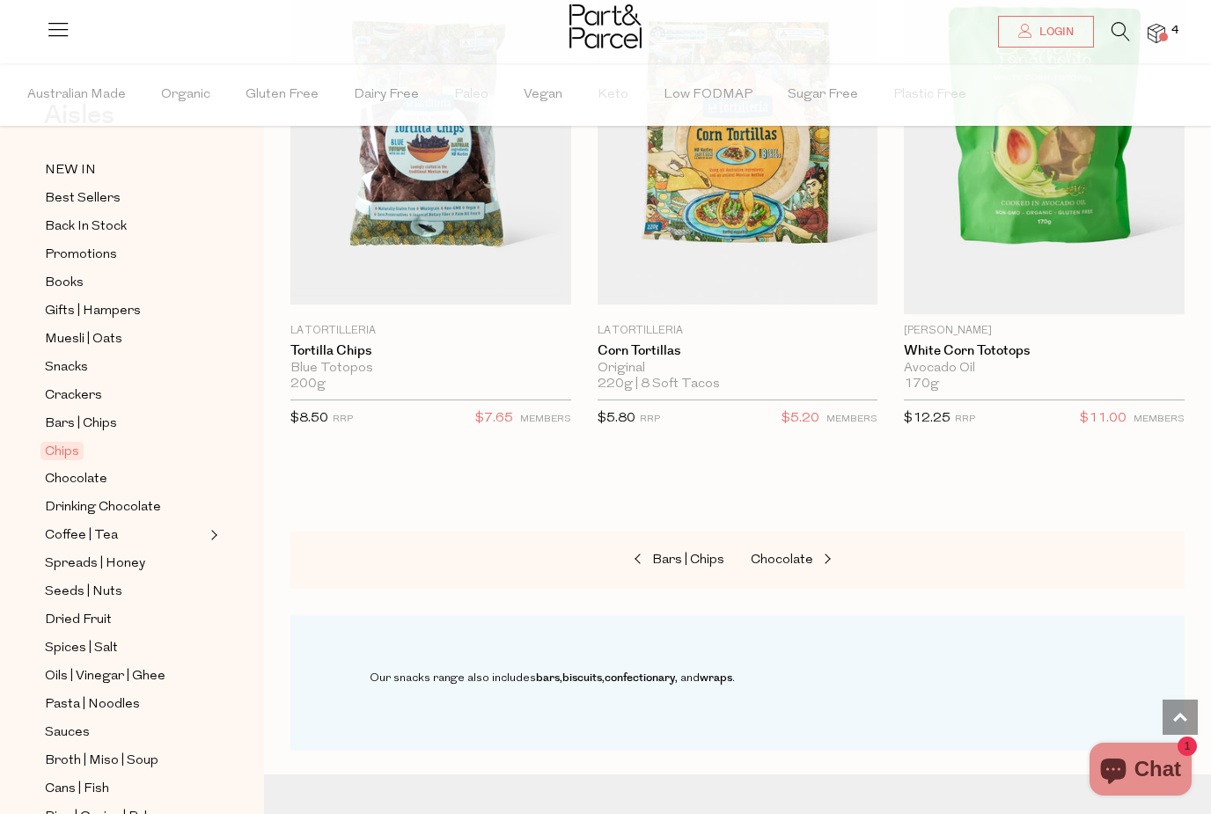
scroll to position [68, 0]
click at [103, 583] on span "Seeds | Nuts" at bounding box center [83, 591] width 77 height 21
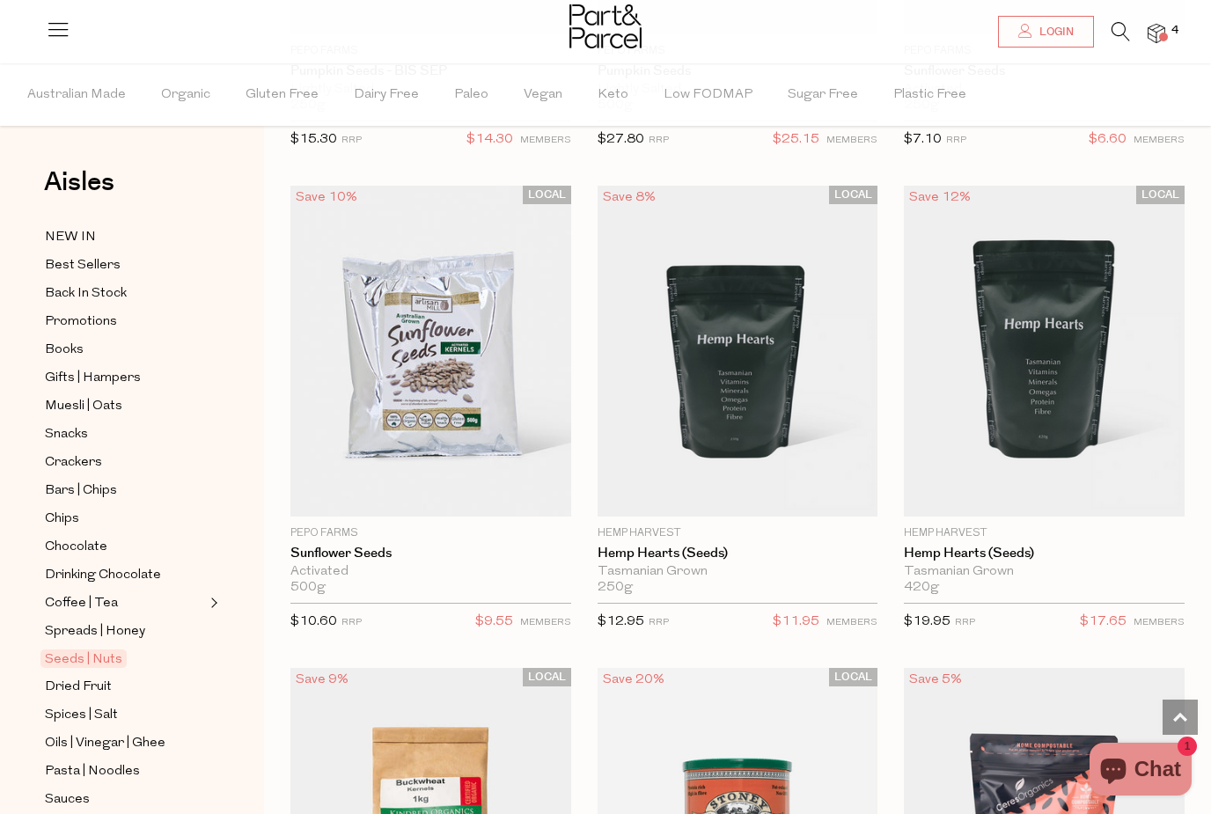
scroll to position [6344, 0]
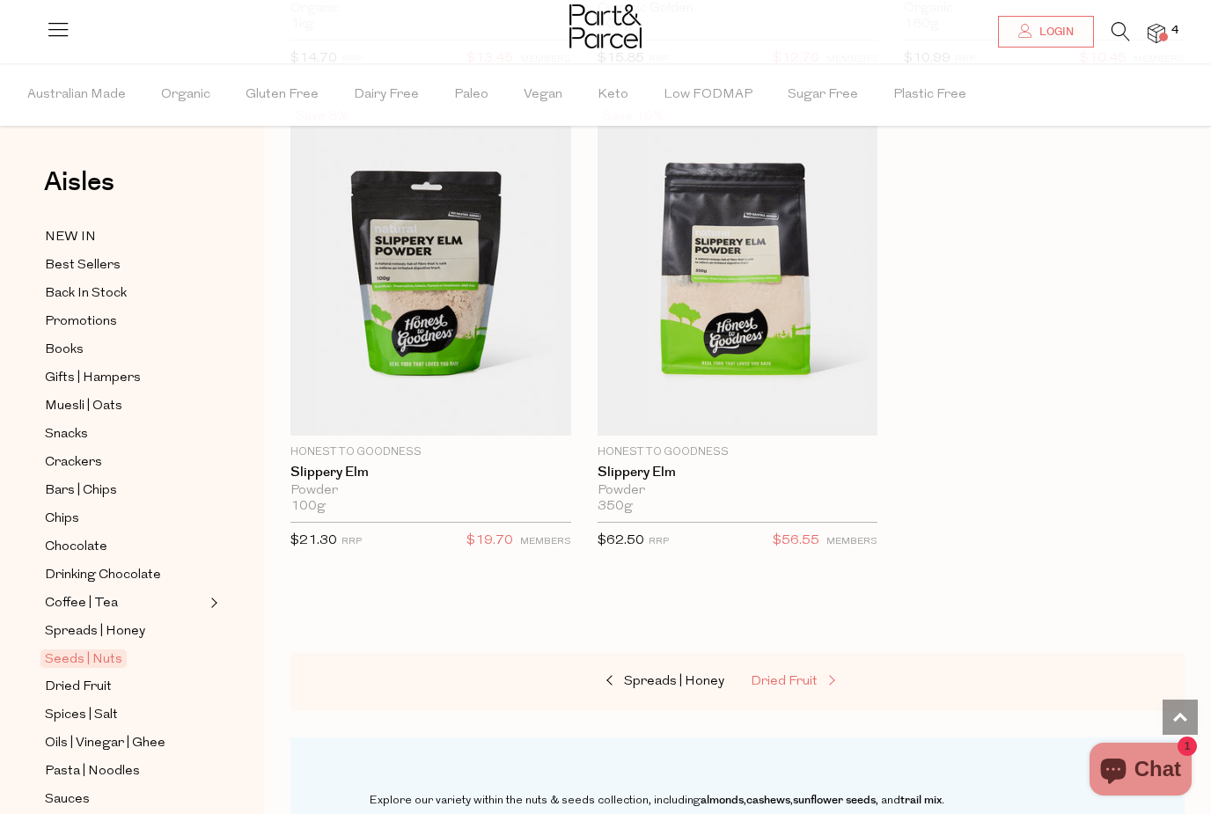
click at [795, 675] on span "Dried Fruit" at bounding box center [784, 681] width 67 height 13
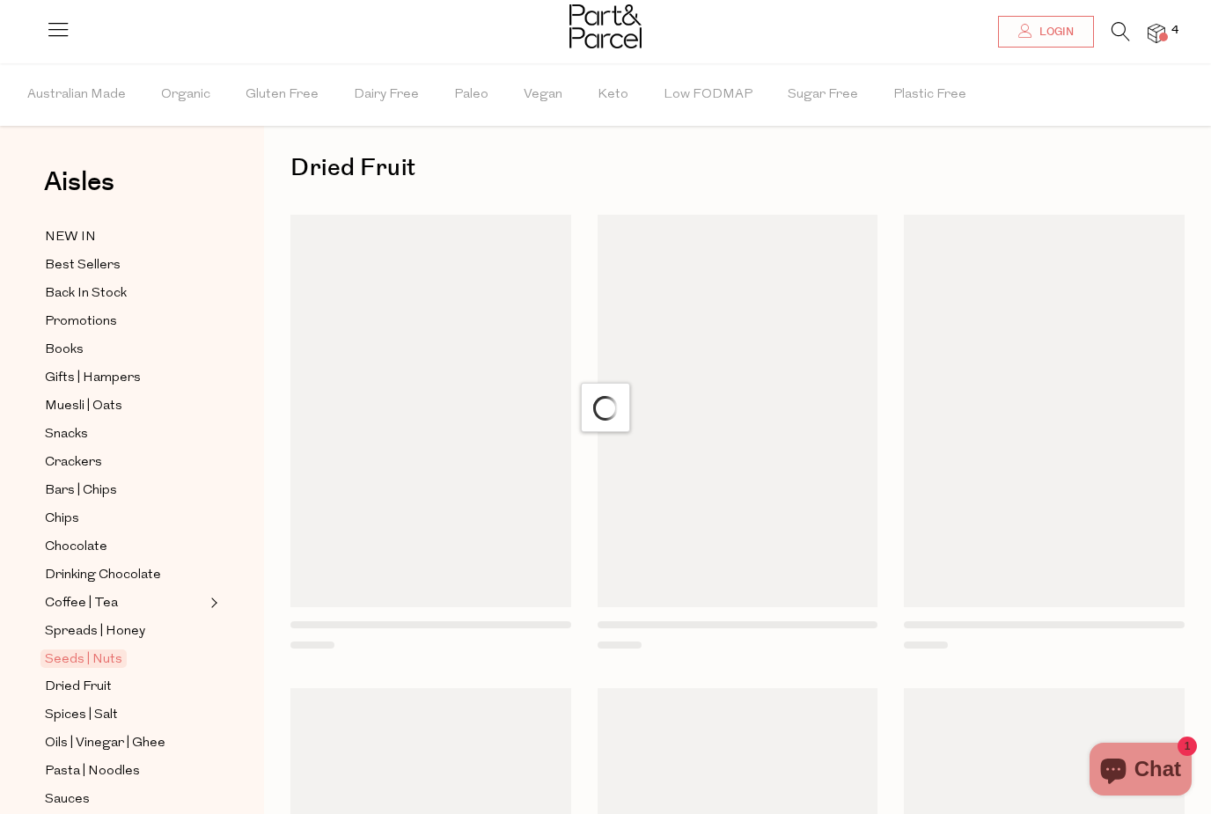
scroll to position [44, 0]
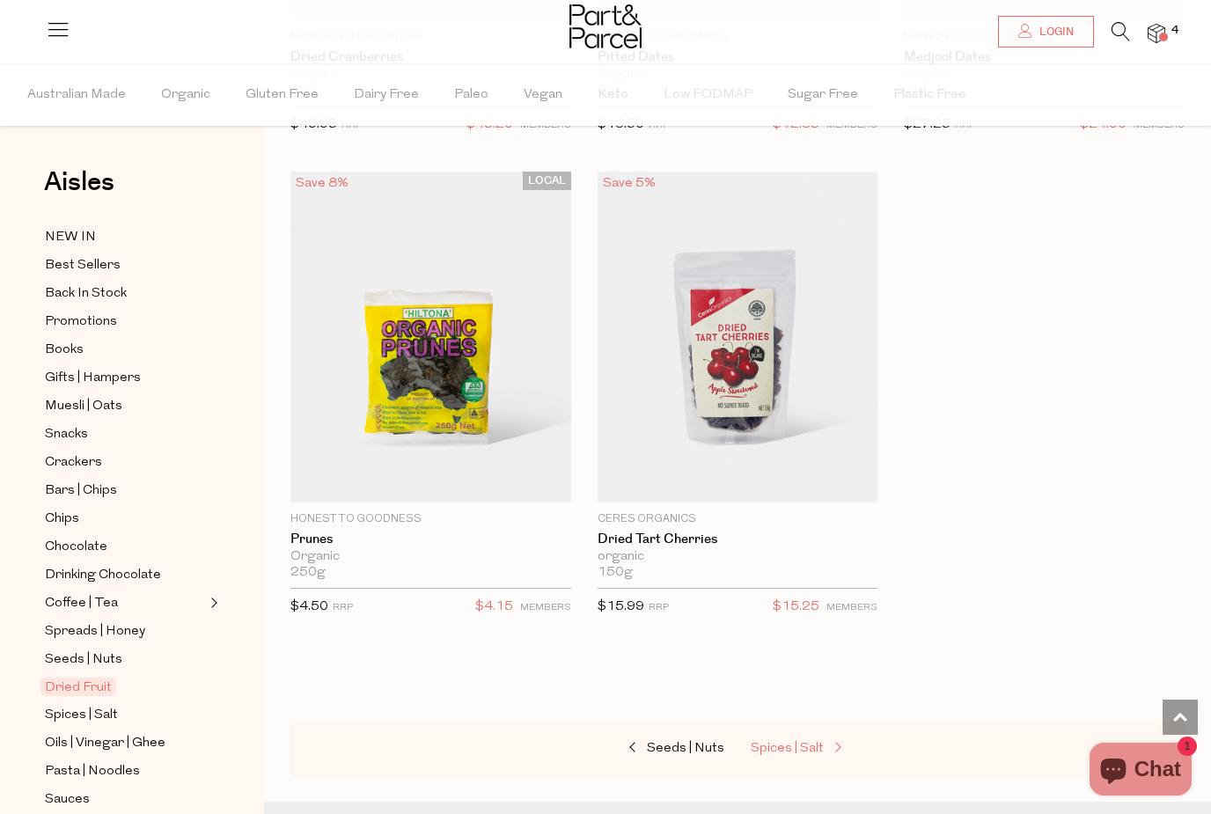
click at [816, 742] on span "Spices | Salt" at bounding box center [787, 748] width 73 height 13
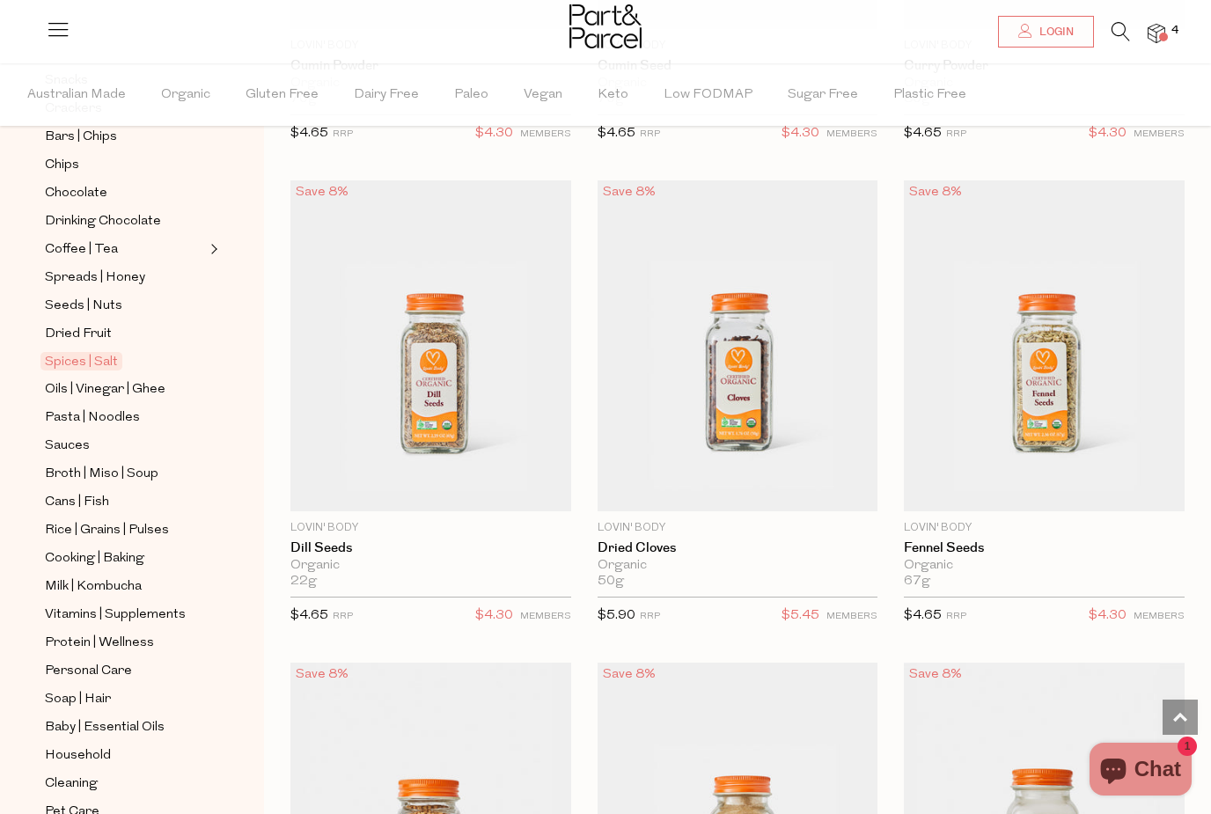
scroll to position [353, 0]
click at [77, 774] on span "Cleaning" at bounding box center [71, 784] width 53 height 21
